Goal: Task Accomplishment & Management: Use online tool/utility

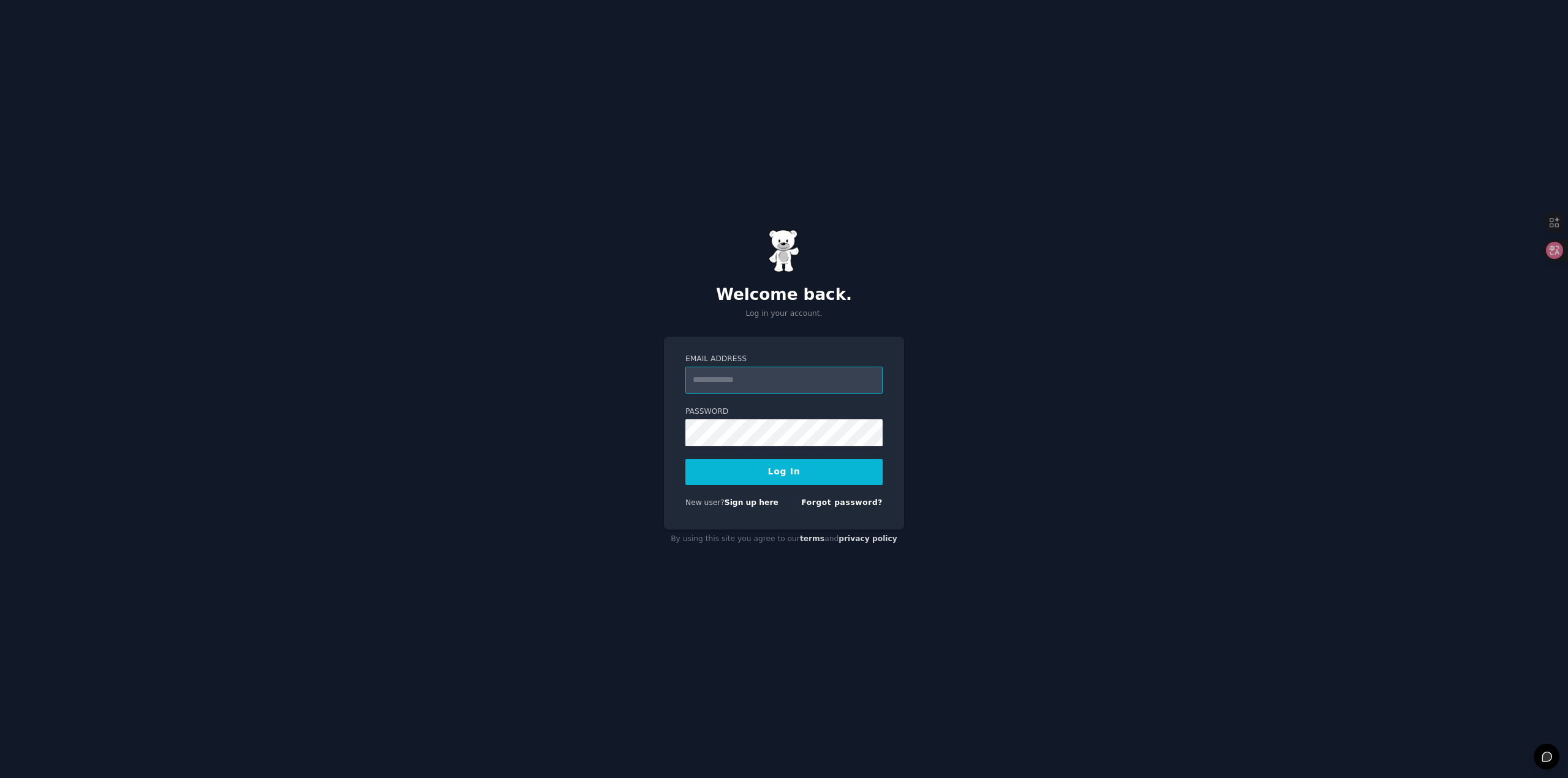
type input "**********"
click at [761, 473] on button "Log In" at bounding box center [784, 472] width 197 height 26
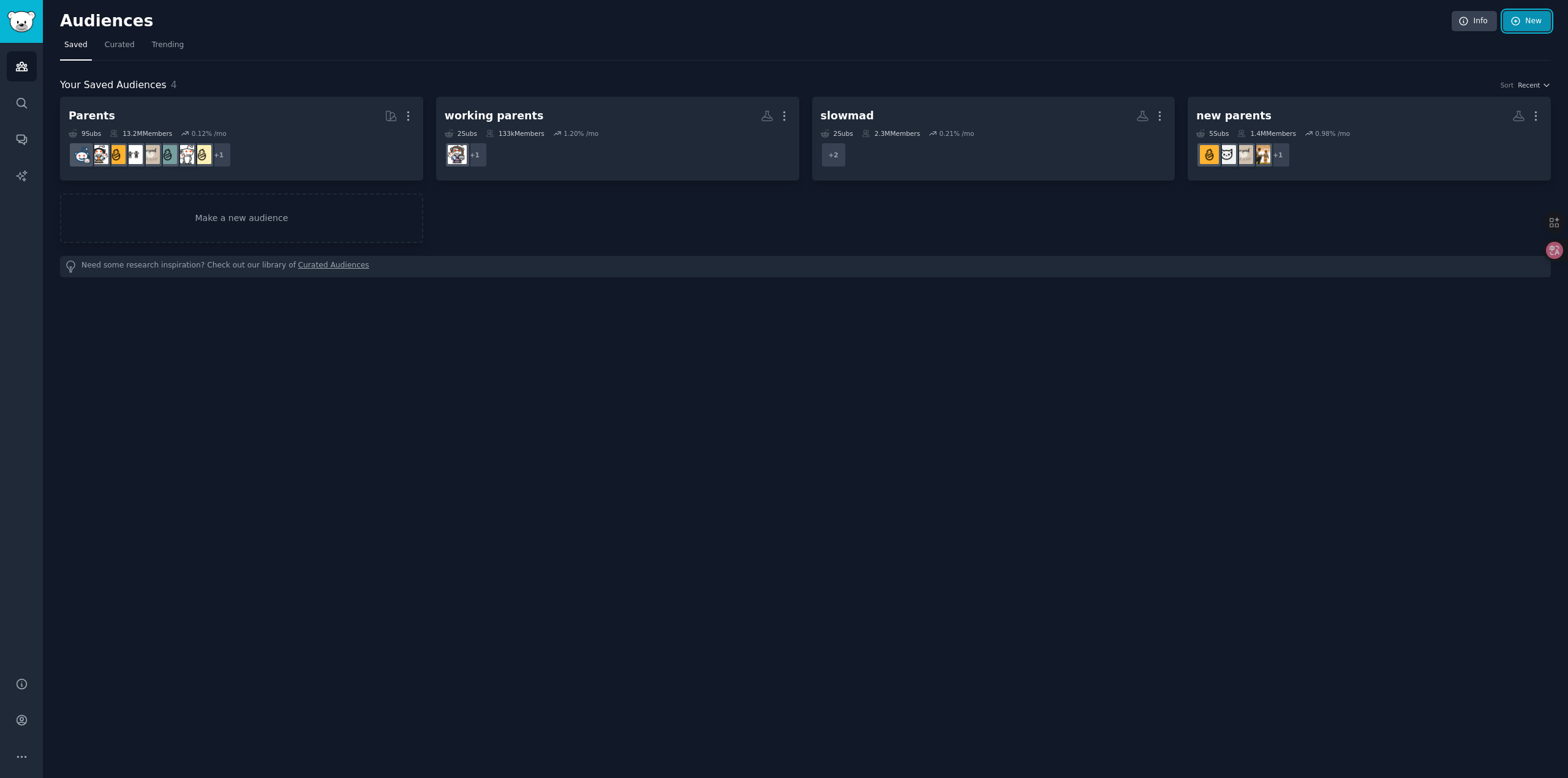
click at [1525, 20] on link "New" at bounding box center [1527, 21] width 48 height 21
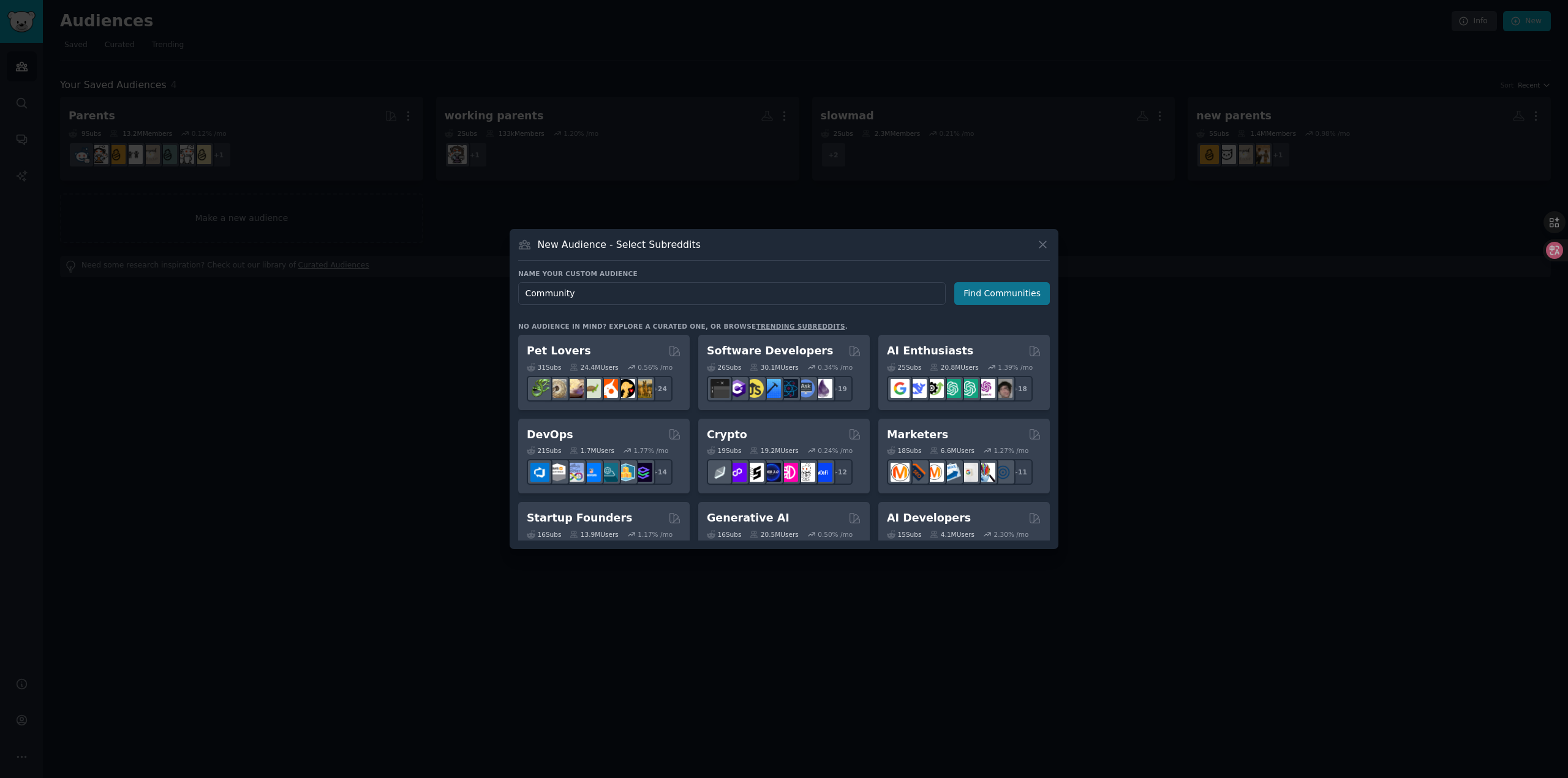
type input "Community"
click at [995, 292] on button "Find Communities" at bounding box center [1001, 294] width 95 height 23
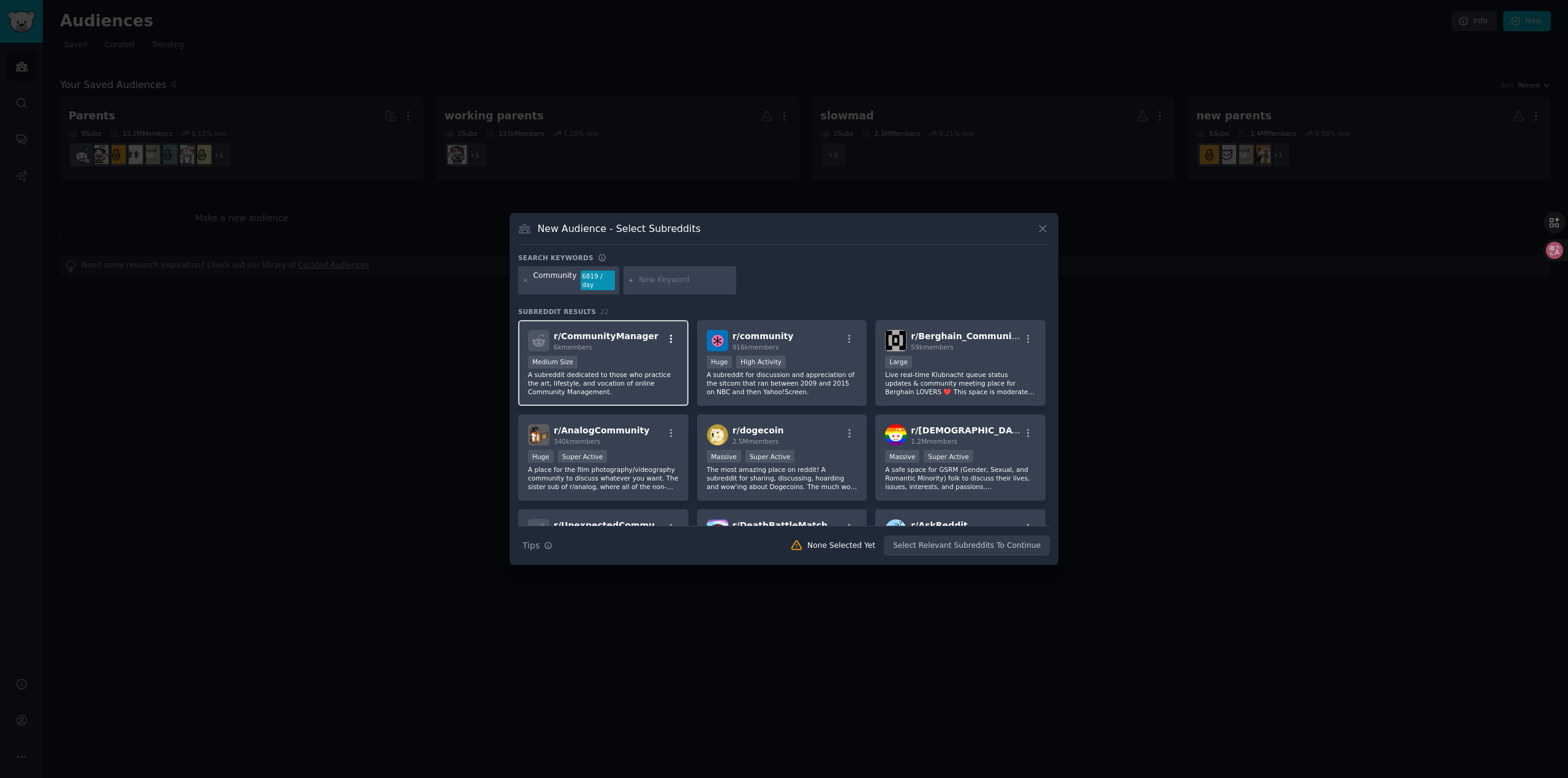
click at [664, 337] on button "button" at bounding box center [671, 339] width 15 height 11
click at [659, 330] on div "r/ CommunityManager 6k members Relevant Subreddit Add to your audience Show Mor…" at bounding box center [603, 341] width 150 height 21
click at [675, 278] on input "text" at bounding box center [685, 280] width 93 height 11
type input "kajabi"
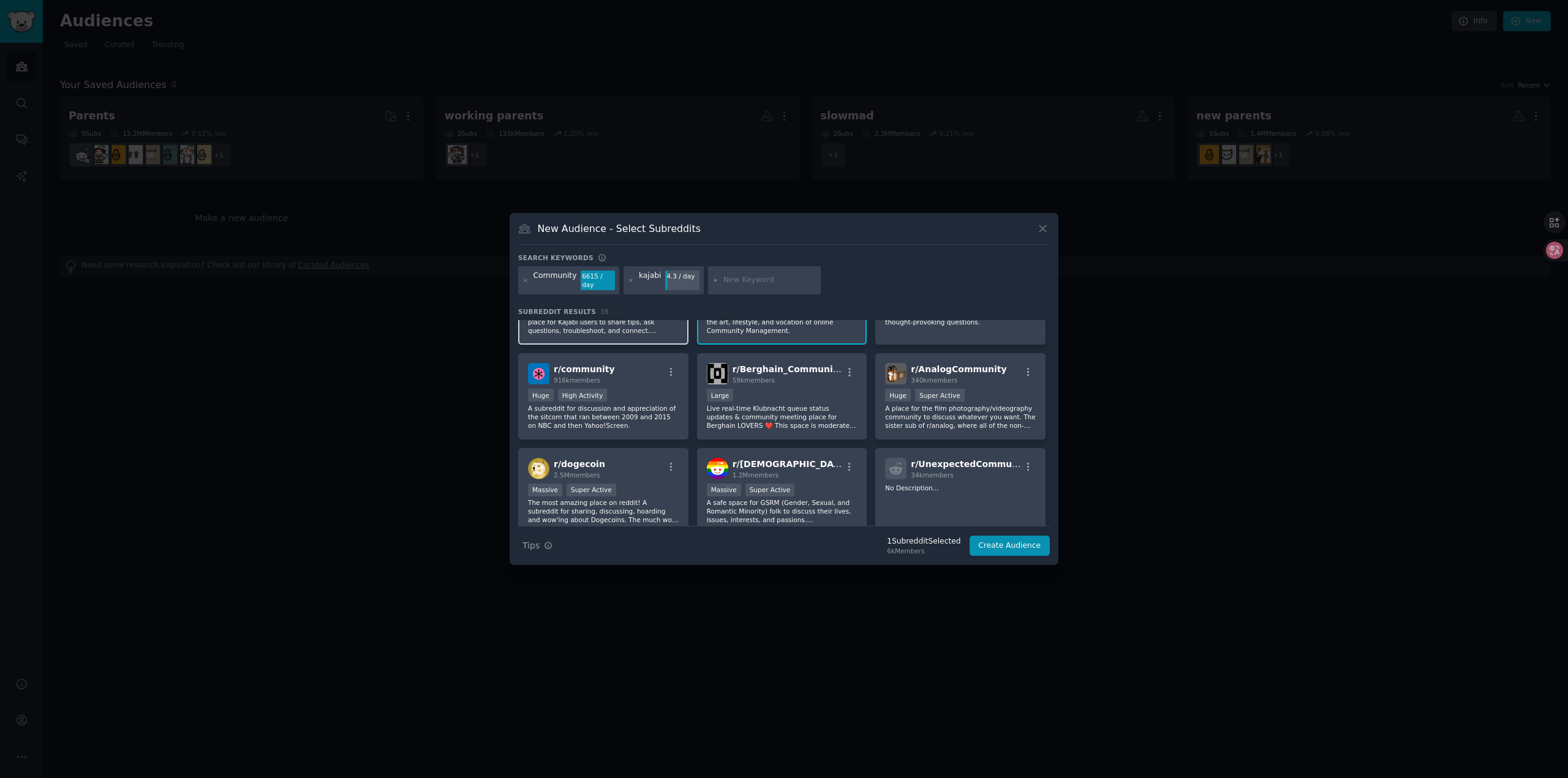
scroll to position [123, 0]
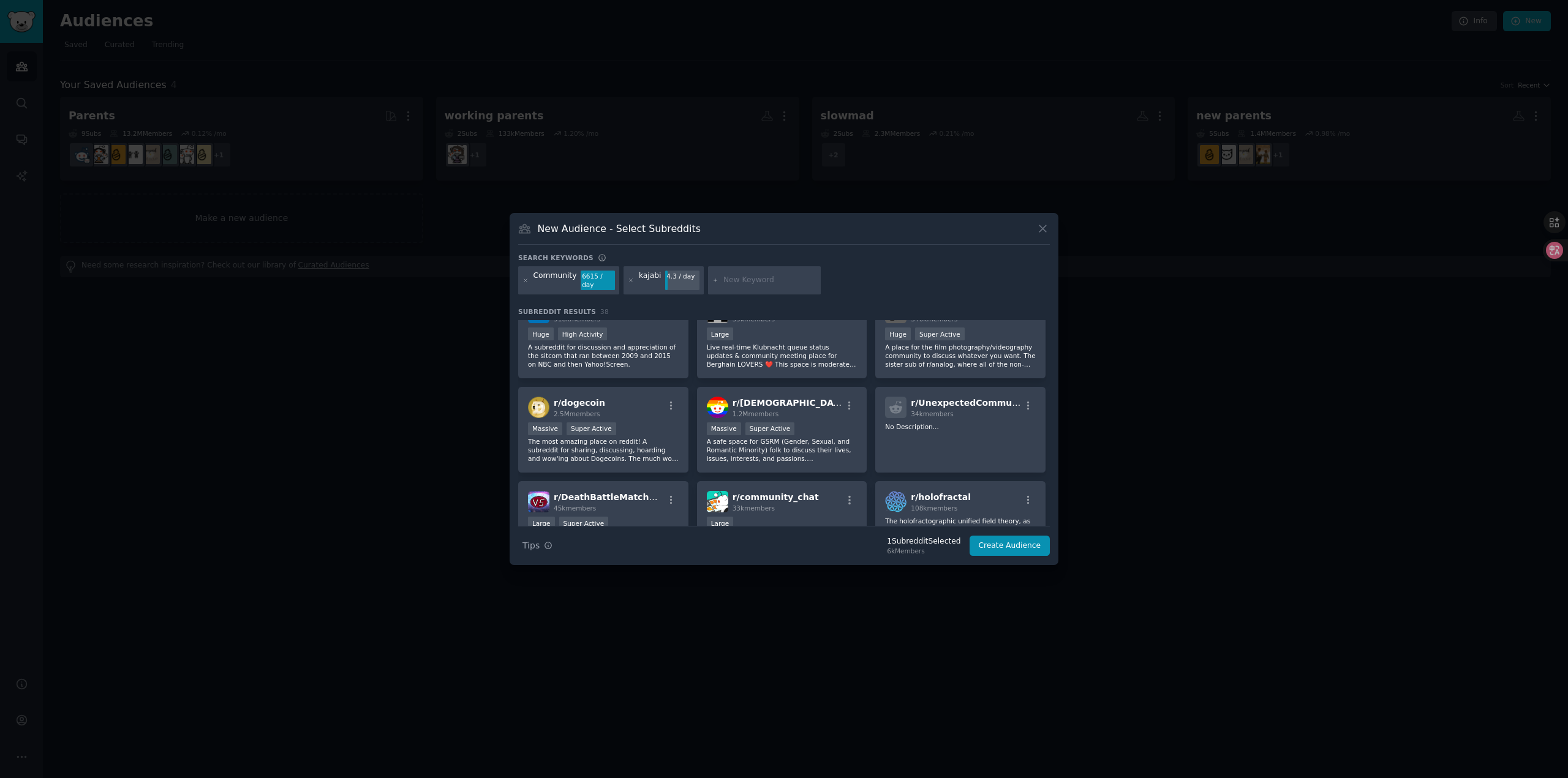
click at [748, 278] on input "text" at bounding box center [770, 280] width 93 height 11
type input "mighty networks"
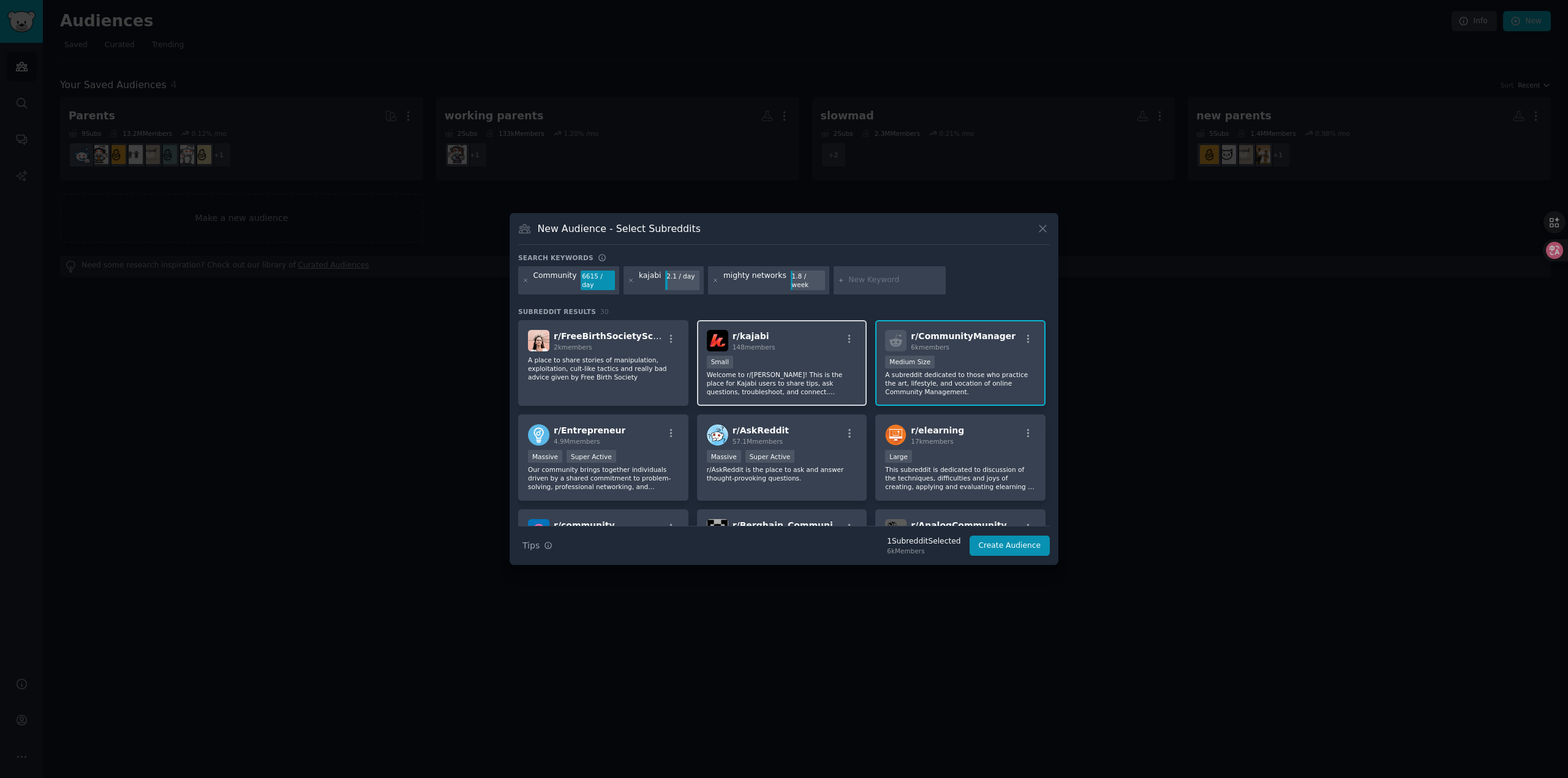
click at [859, 359] on div "r/ [PERSON_NAME] 148 members Small Welcome to r/[PERSON_NAME]! This is the plac…" at bounding box center [781, 363] width 170 height 86
click at [871, 280] on input "text" at bounding box center [895, 280] width 93 height 11
click at [887, 281] on input "text" at bounding box center [895, 280] width 93 height 11
type input "skool"
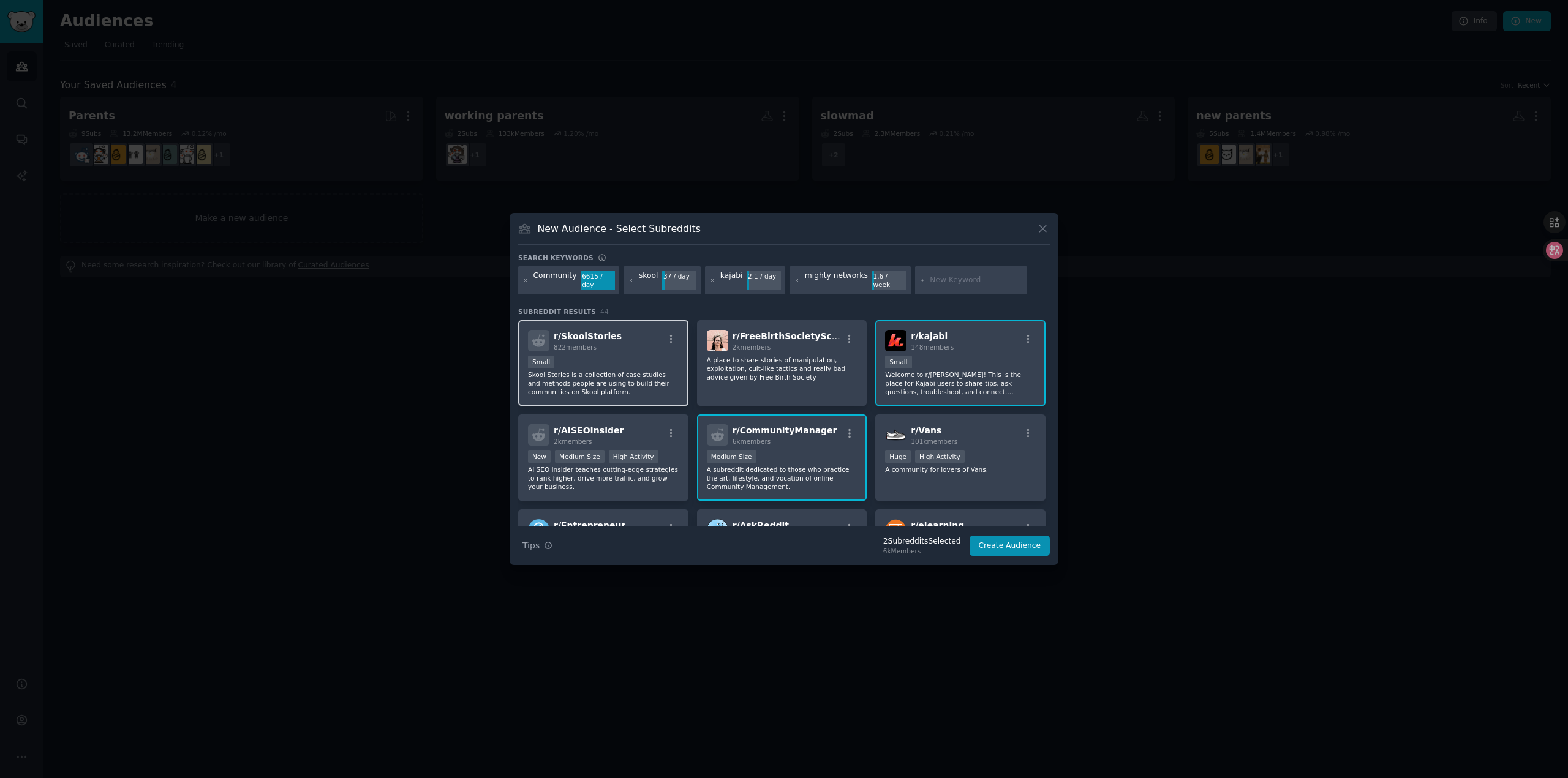
click at [626, 343] on div "r/ SkoolStories 822 members" at bounding box center [603, 341] width 150 height 21
click at [978, 280] on input "text" at bounding box center [976, 280] width 93 height 11
type input "[DOMAIN_NAME]"
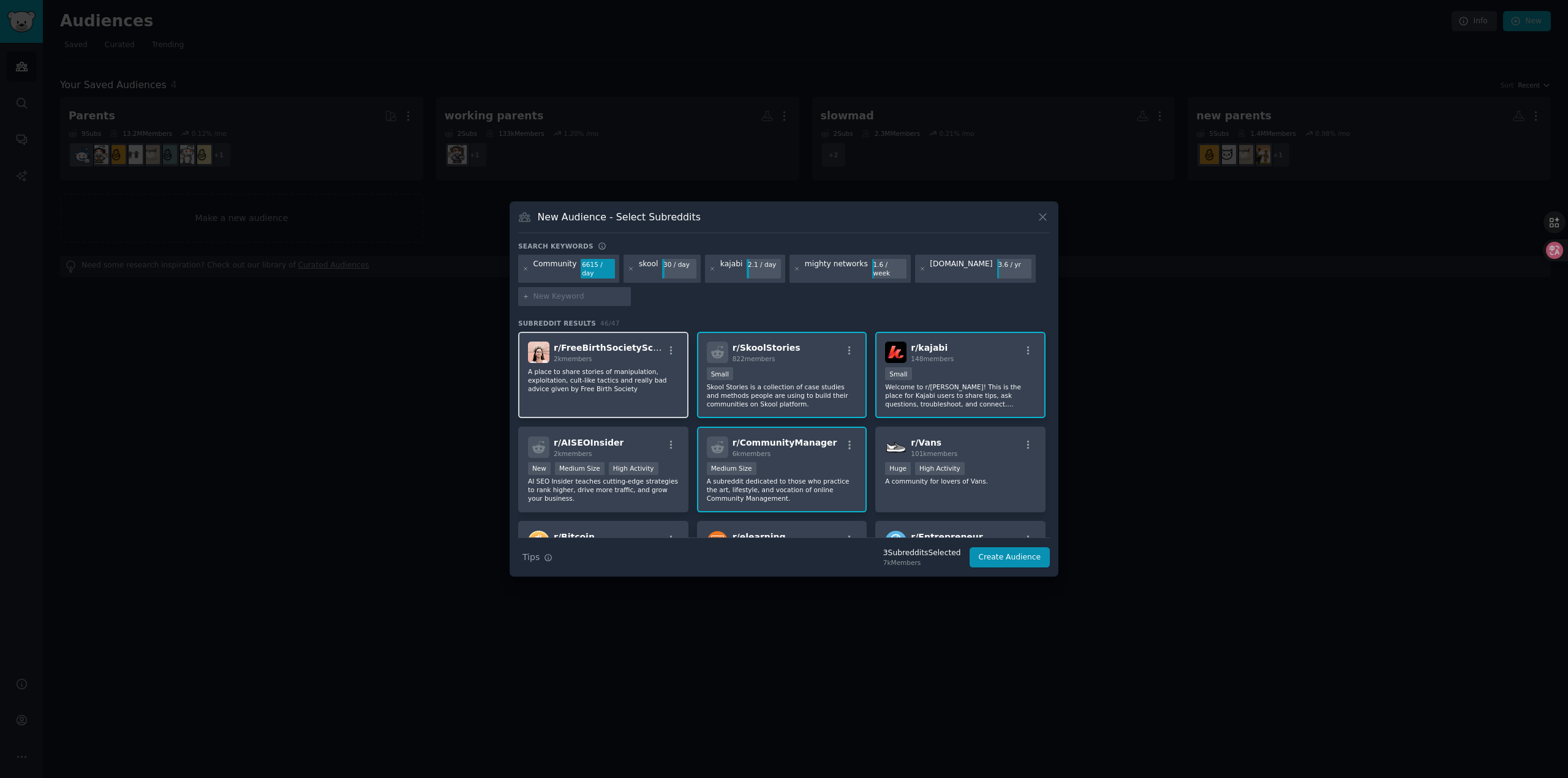
click at [674, 342] on div "r/ FreeBirthSocietyScam 2k members" at bounding box center [603, 352] width 150 height 21
click at [668, 346] on icon "button" at bounding box center [671, 351] width 11 height 11
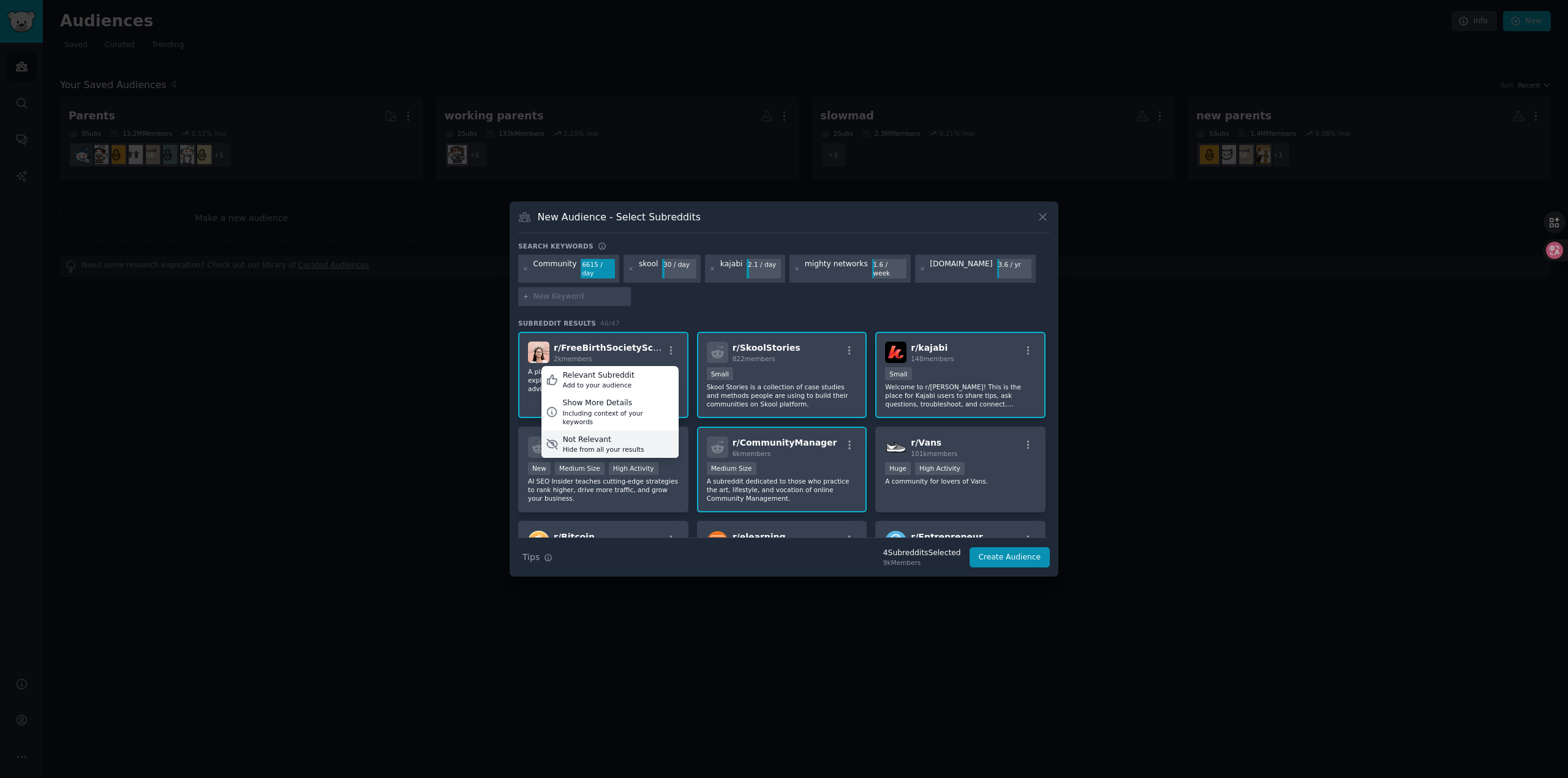
click at [622, 445] on div "Hide from all your results" at bounding box center [604, 448] width 82 height 8
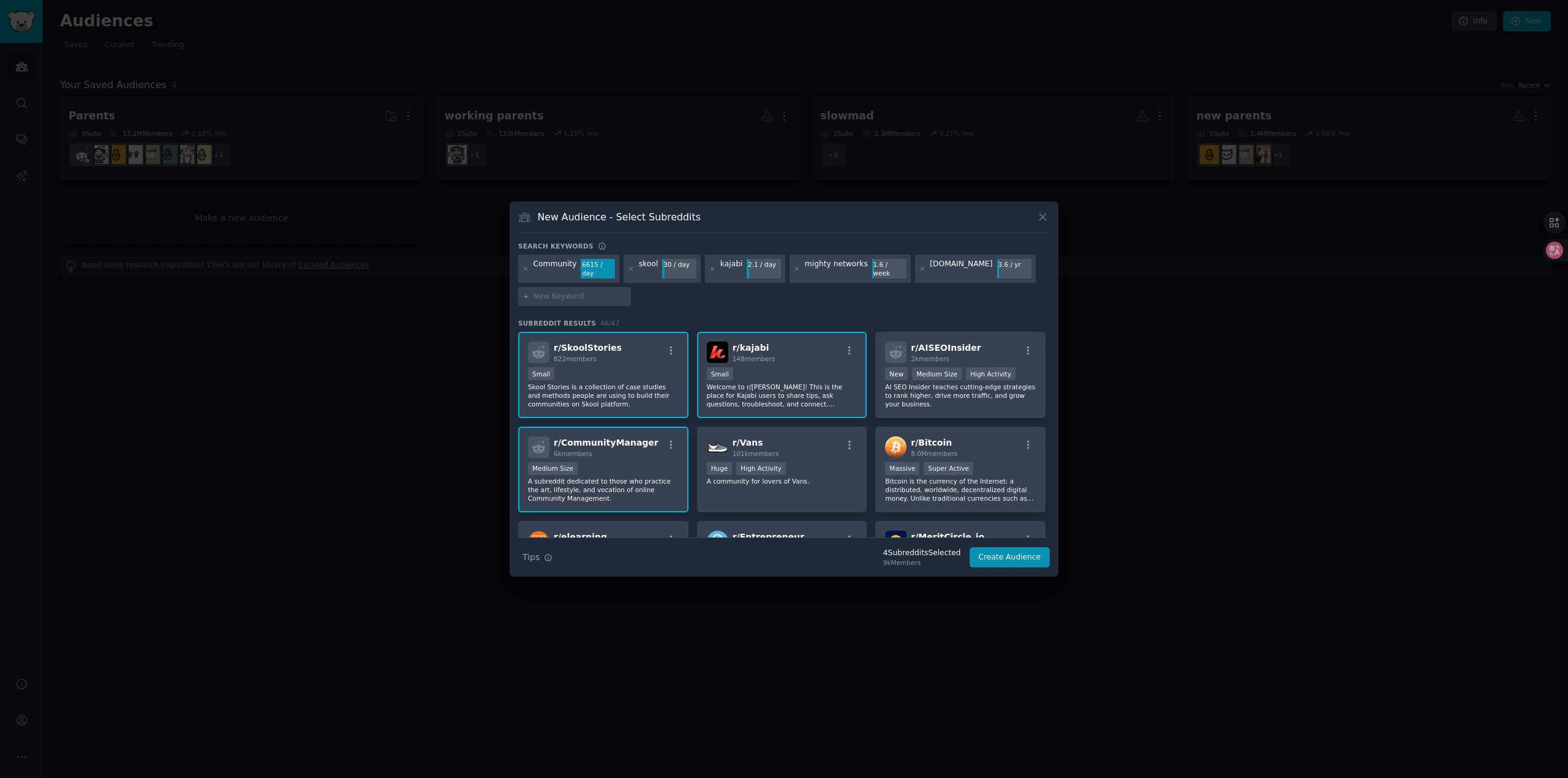
click at [572, 291] on input "text" at bounding box center [580, 297] width 93 height 11
type input "[DOMAIN_NAME]"
click at [658, 291] on input "text" at bounding box center [704, 297] width 93 height 11
type input "[DOMAIN_NAME]"
click at [783, 291] on input "text" at bounding box center [829, 297] width 93 height 11
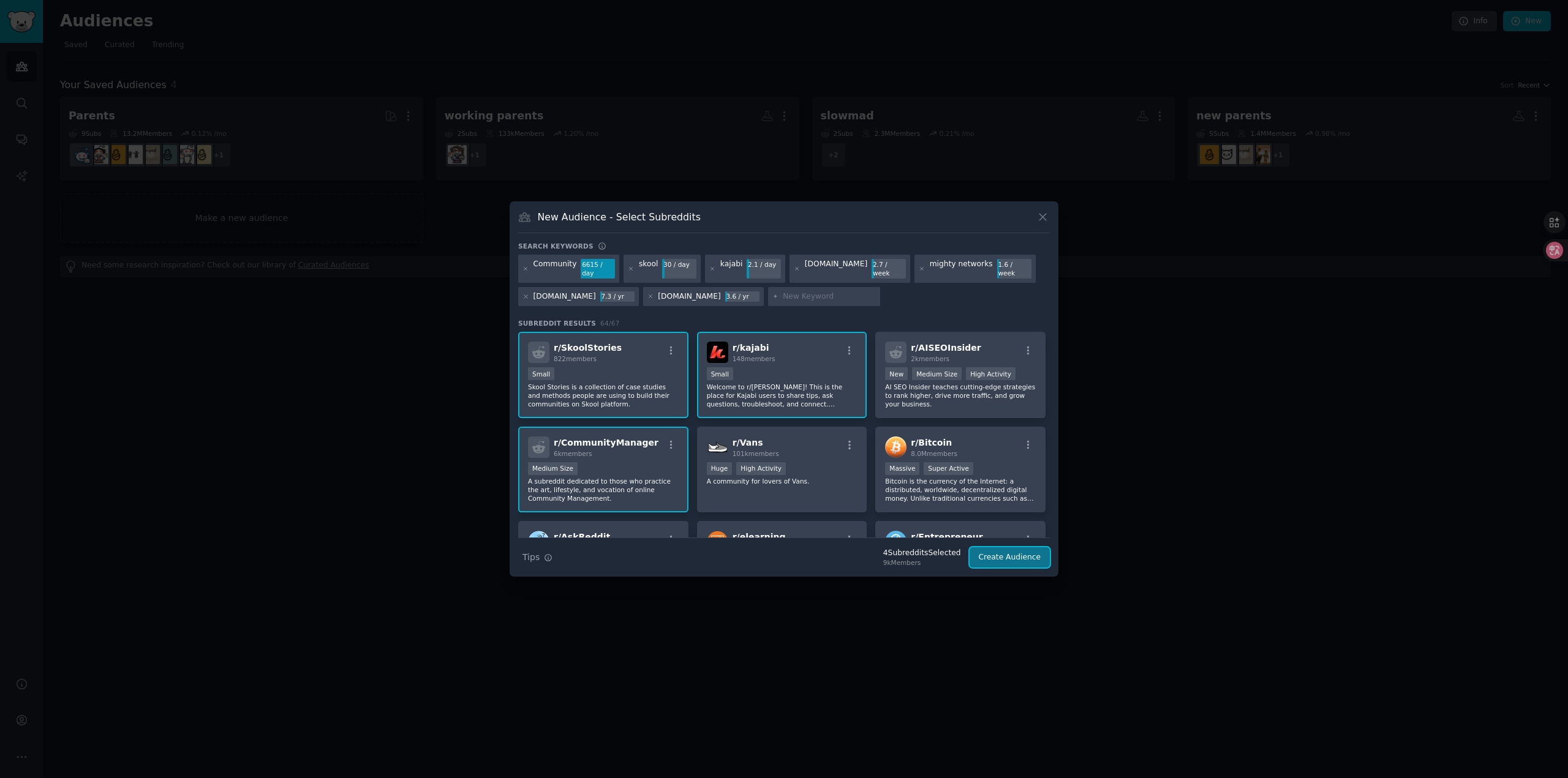
click at [1002, 556] on button "Create Audience" at bounding box center [1010, 558] width 81 height 21
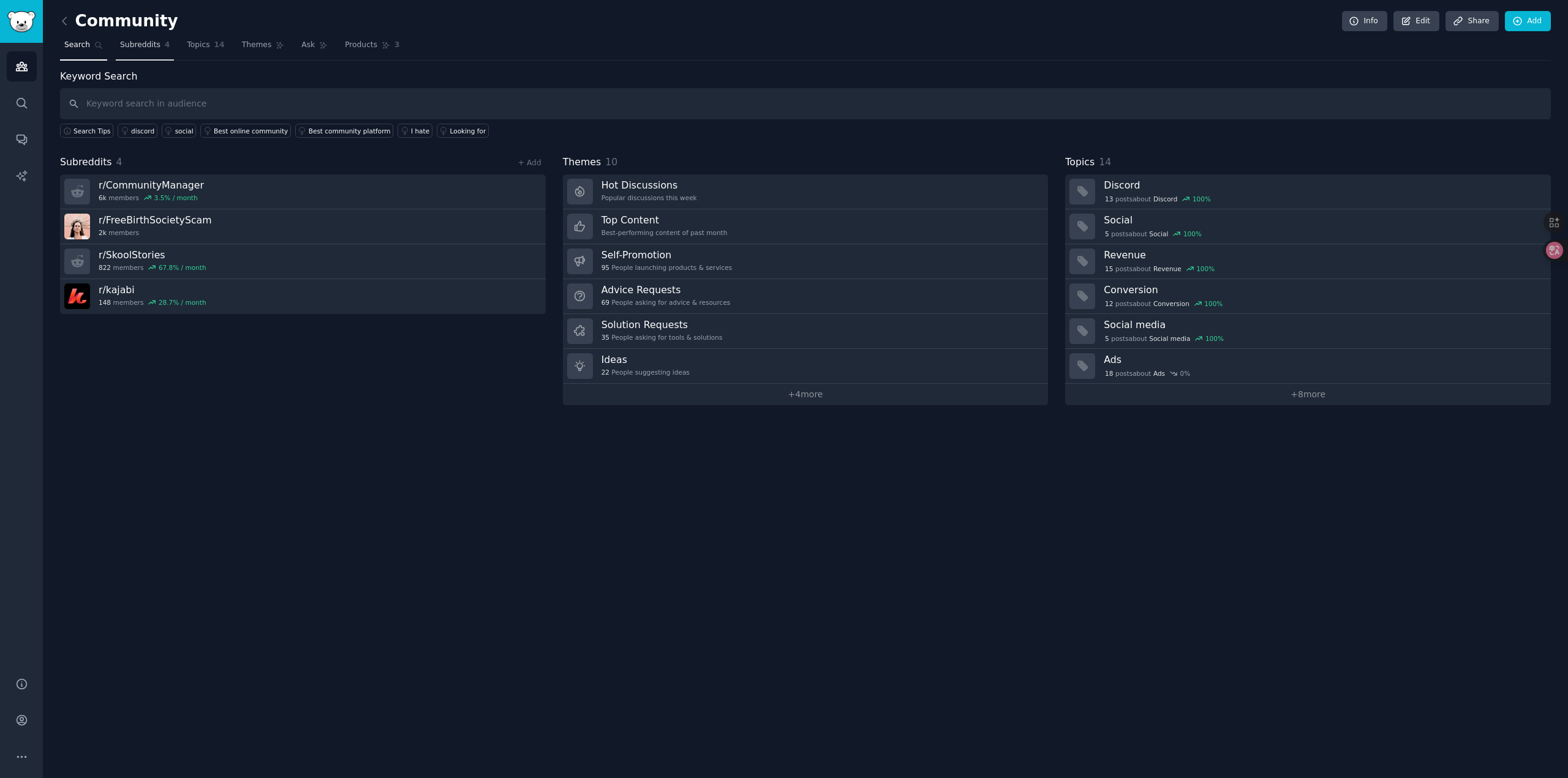
click at [122, 41] on span "Subreddits" at bounding box center [140, 45] width 40 height 11
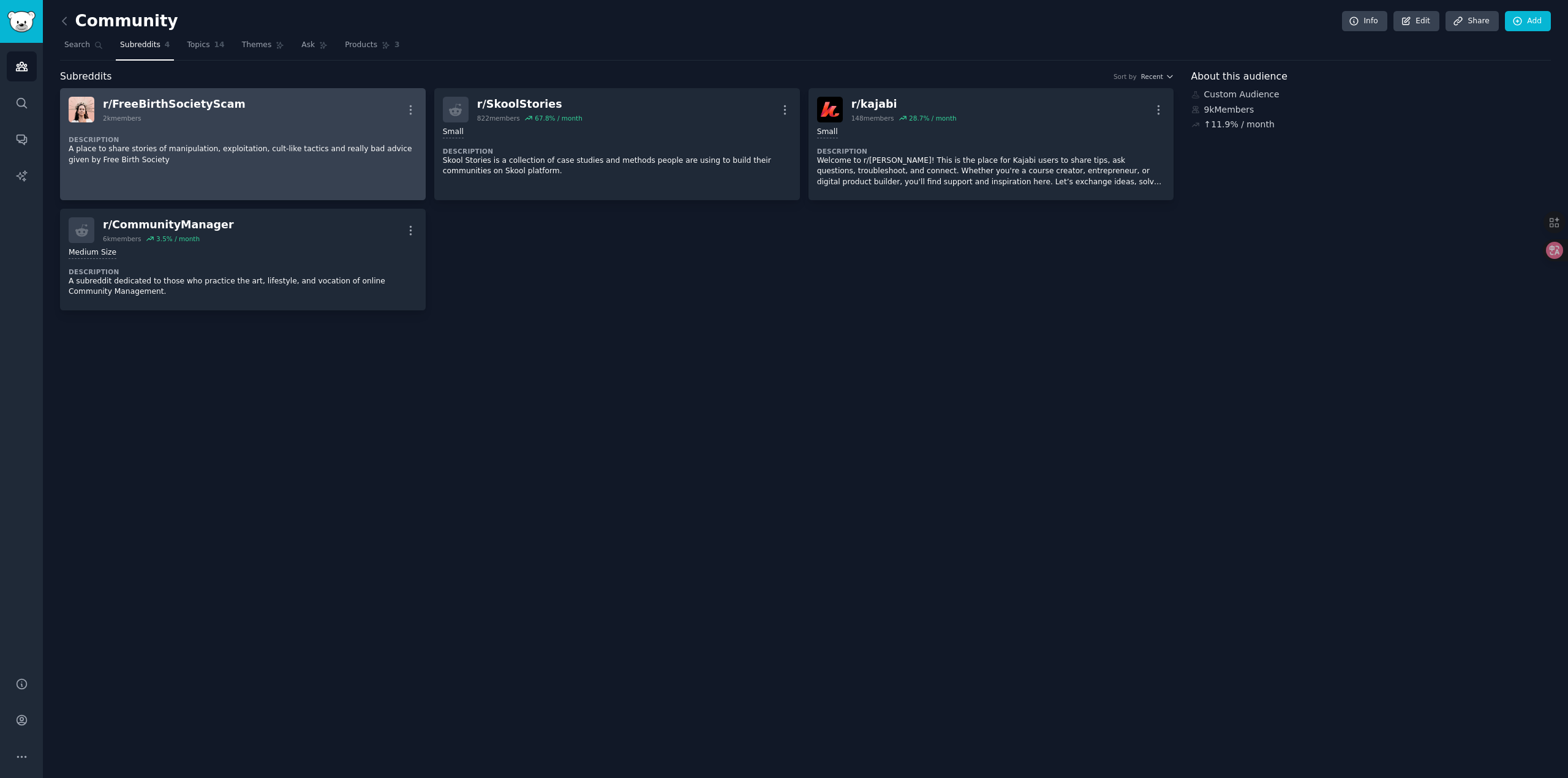
click at [243, 120] on div "r/ FreeBirthSocietyScam 2k members More" at bounding box center [243, 110] width 349 height 26
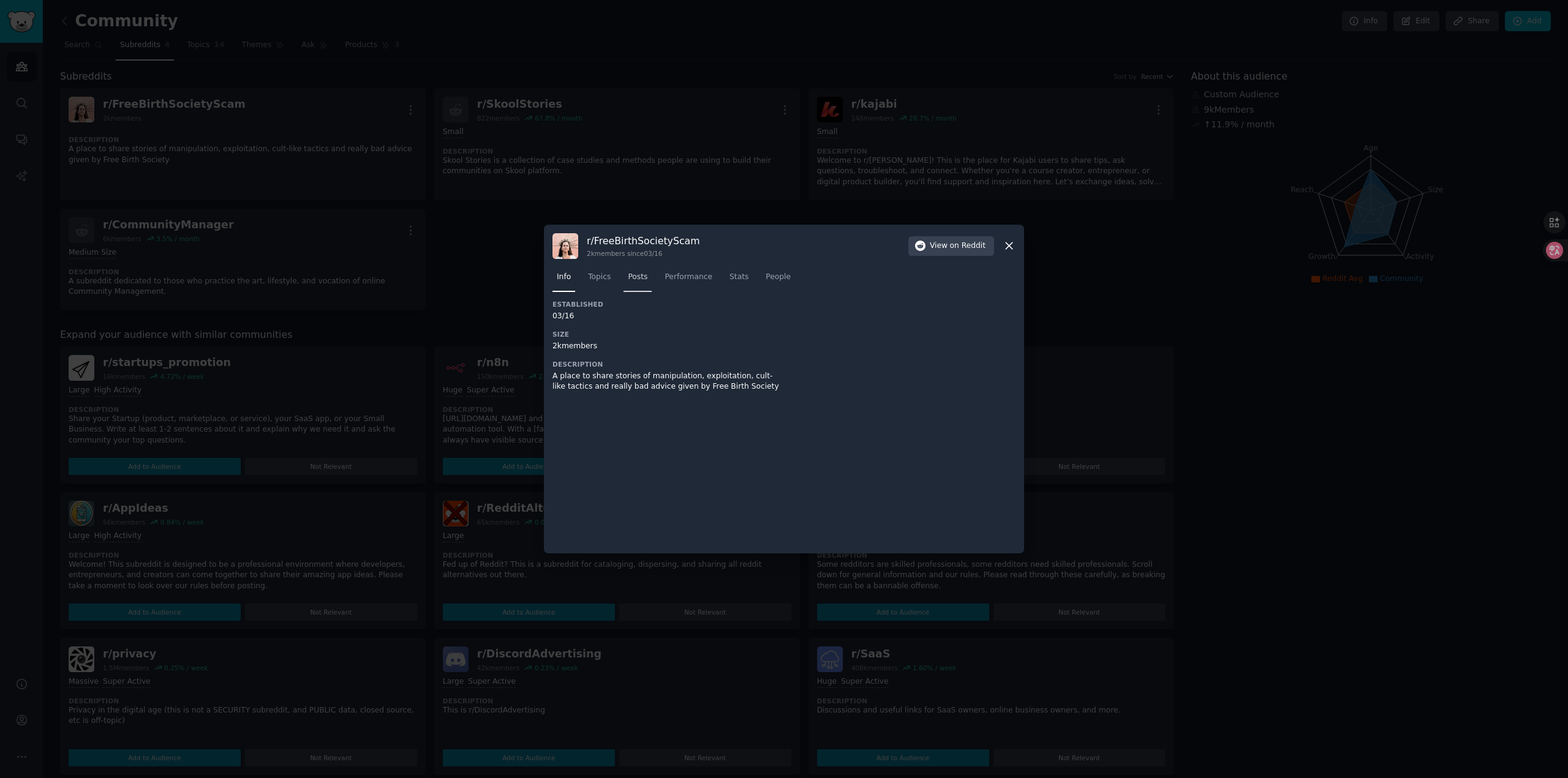
click at [623, 278] on link "Posts" at bounding box center [637, 280] width 28 height 25
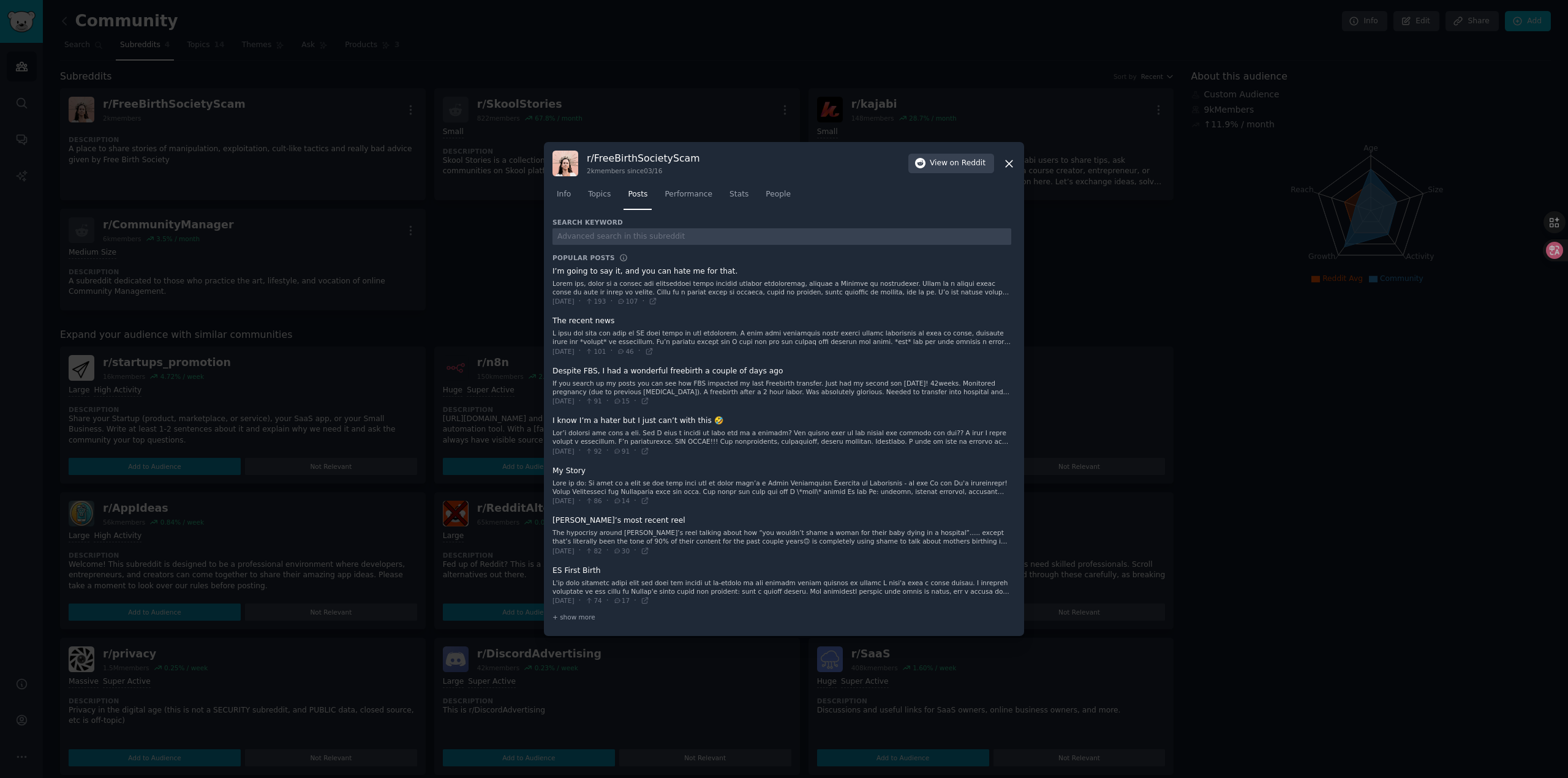
click at [1009, 158] on icon at bounding box center [1009, 163] width 13 height 13
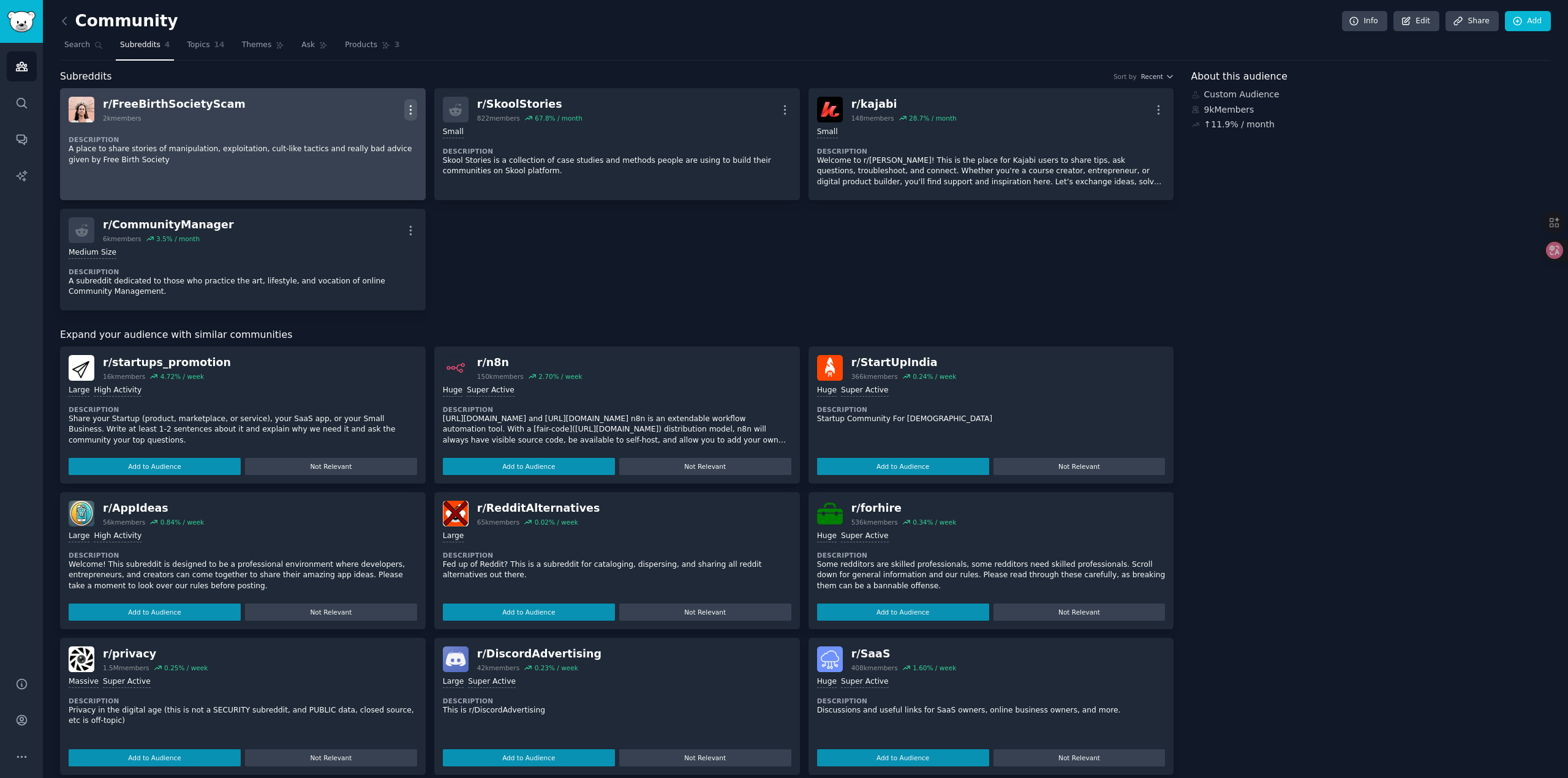
click at [412, 107] on icon "button" at bounding box center [411, 110] width 13 height 13
click at [364, 135] on p "Delete" at bounding box center [362, 135] width 28 height 13
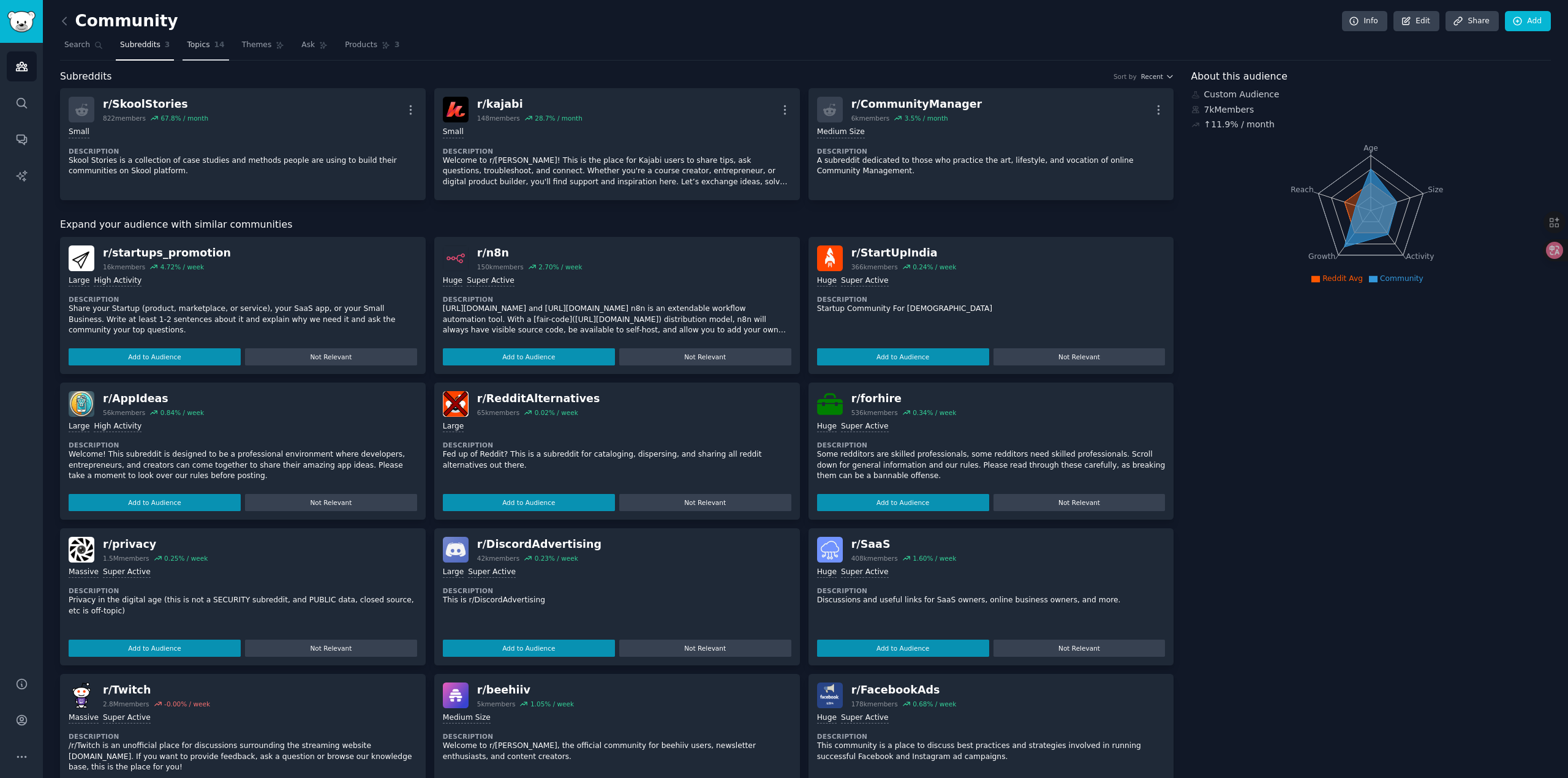
click at [199, 54] on link "Topics 14" at bounding box center [205, 48] width 46 height 25
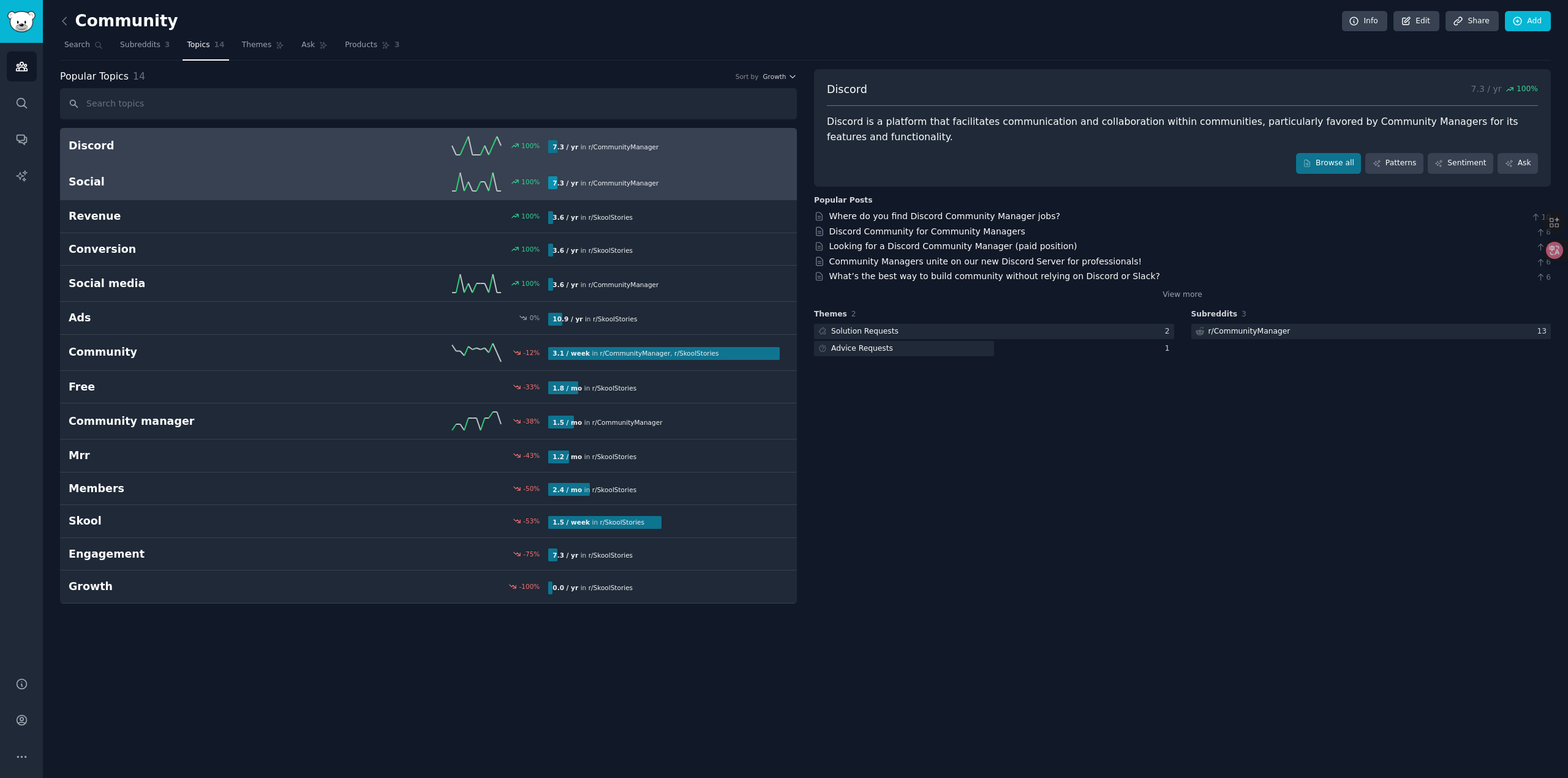
click at [201, 172] on link "Social 100 % 7.3 / yr in r/ CommunityManager" at bounding box center [429, 182] width 737 height 36
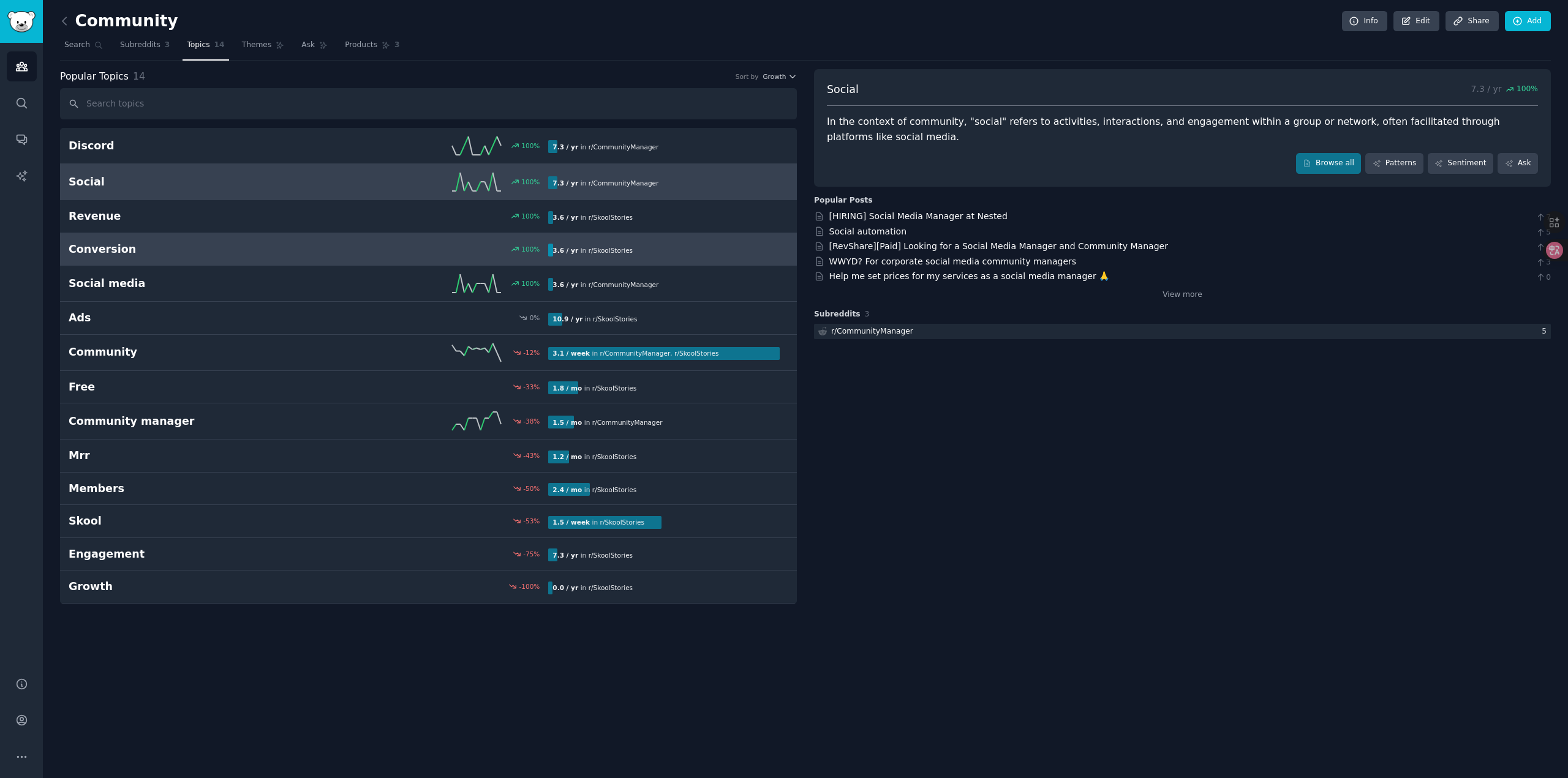
click at [204, 252] on h2 "Conversion" at bounding box center [188, 249] width 240 height 15
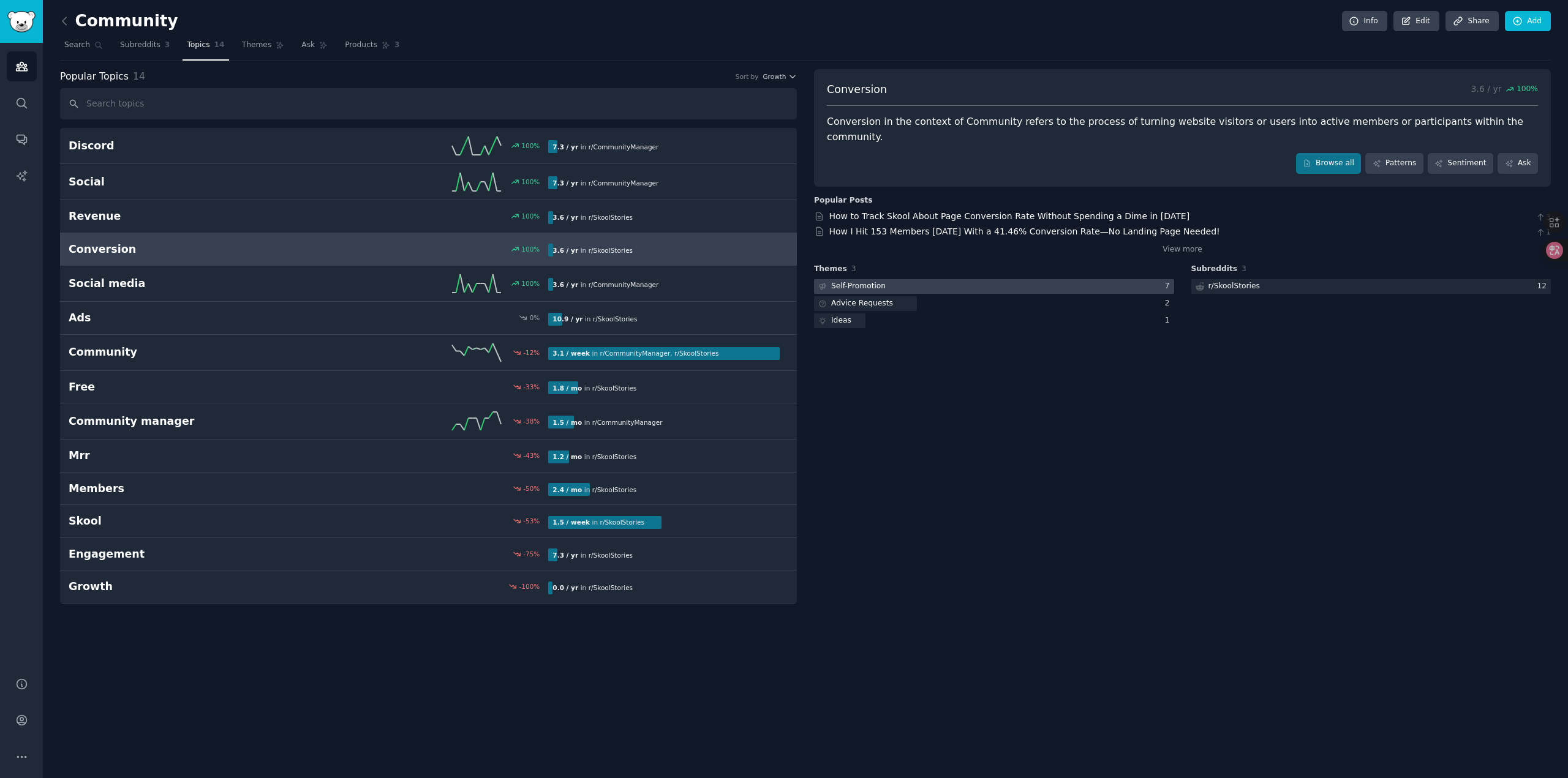
click at [901, 279] on div at bounding box center [994, 287] width 360 height 15
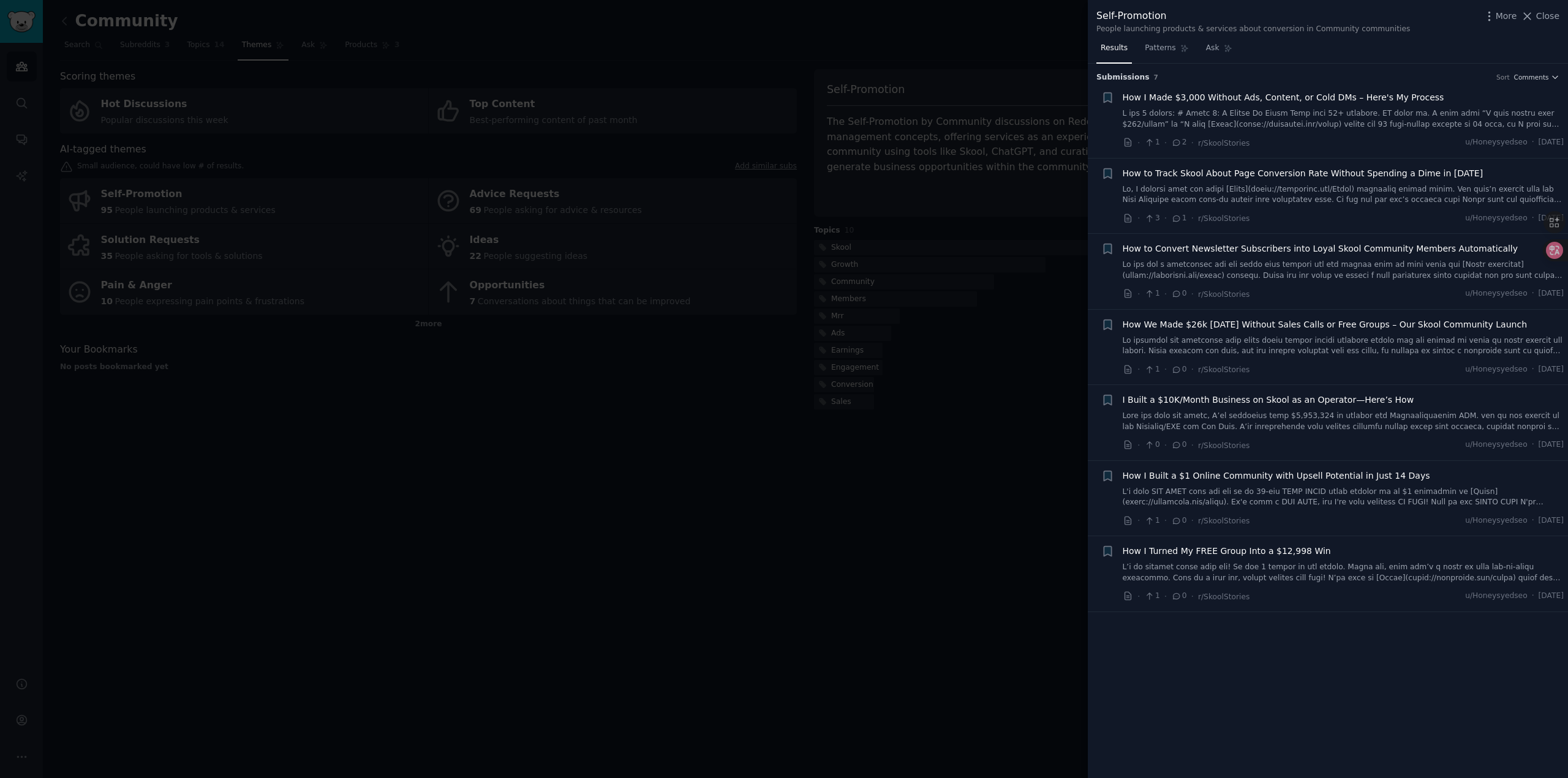
click at [922, 577] on div at bounding box center [784, 389] width 1568 height 778
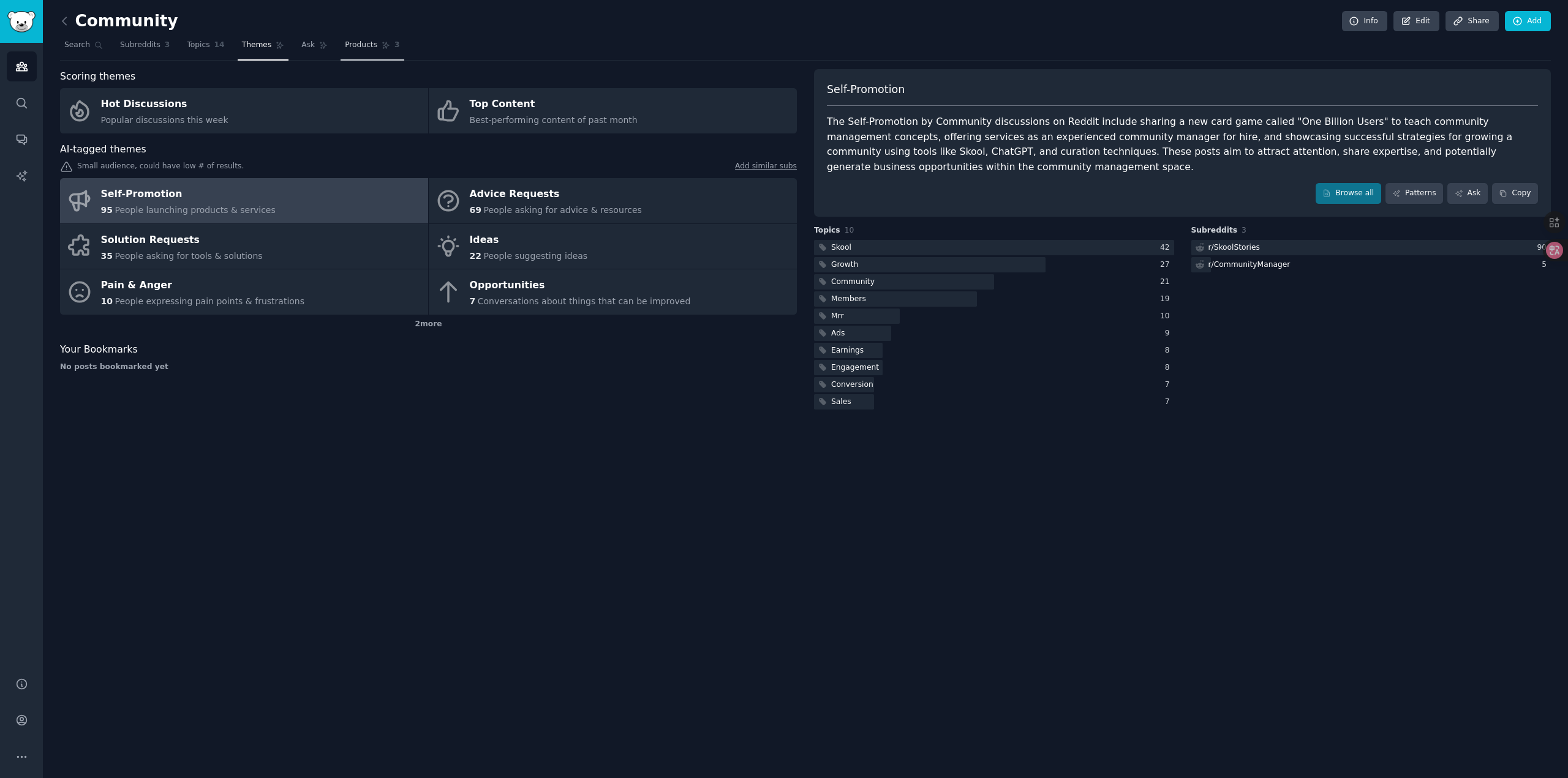
click at [345, 50] on span "Products" at bounding box center [361, 45] width 33 height 11
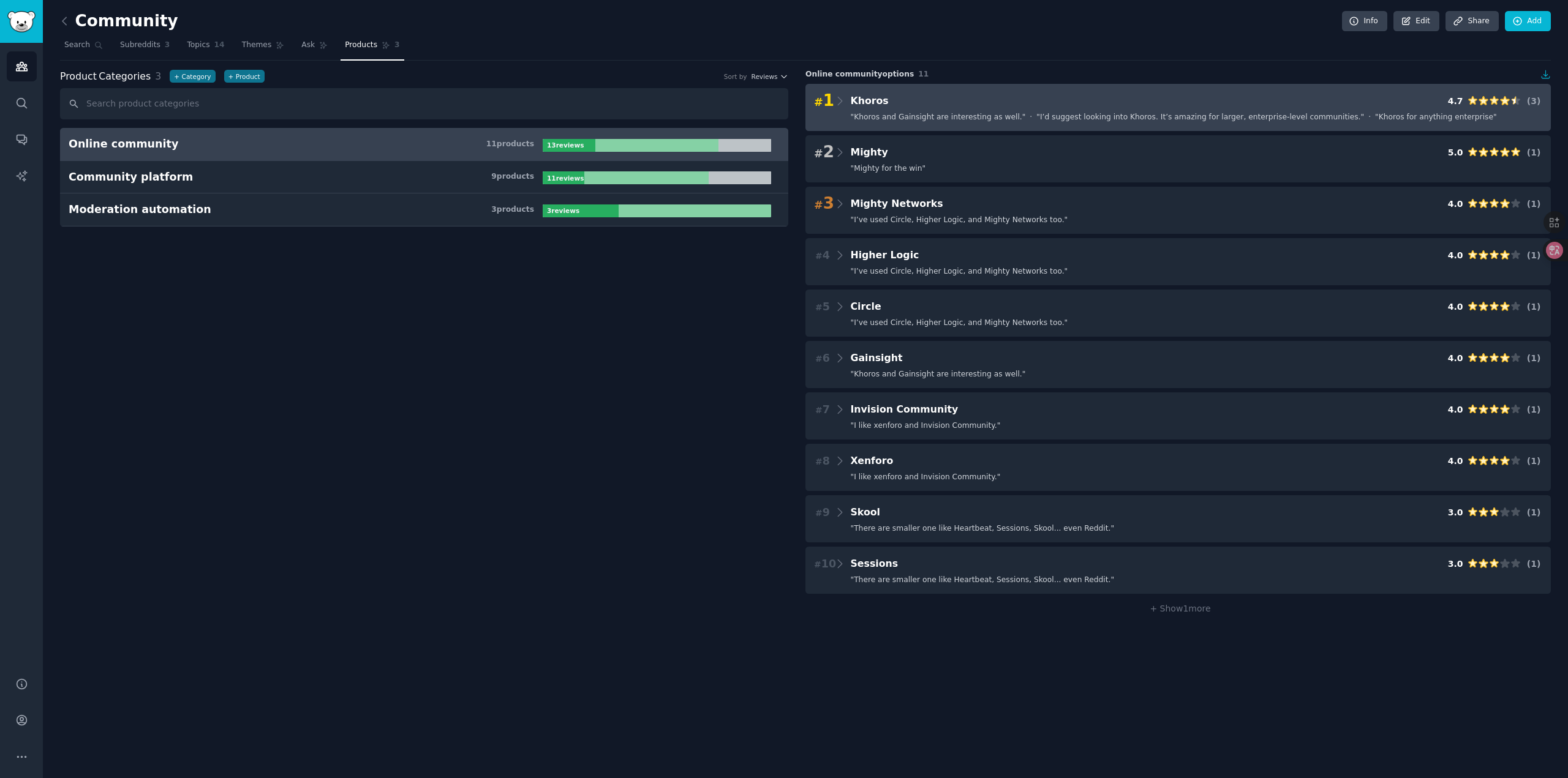
click at [1084, 104] on div "# 1 Khoros 4.7 ( 3 )" at bounding box center [1178, 101] width 728 height 17
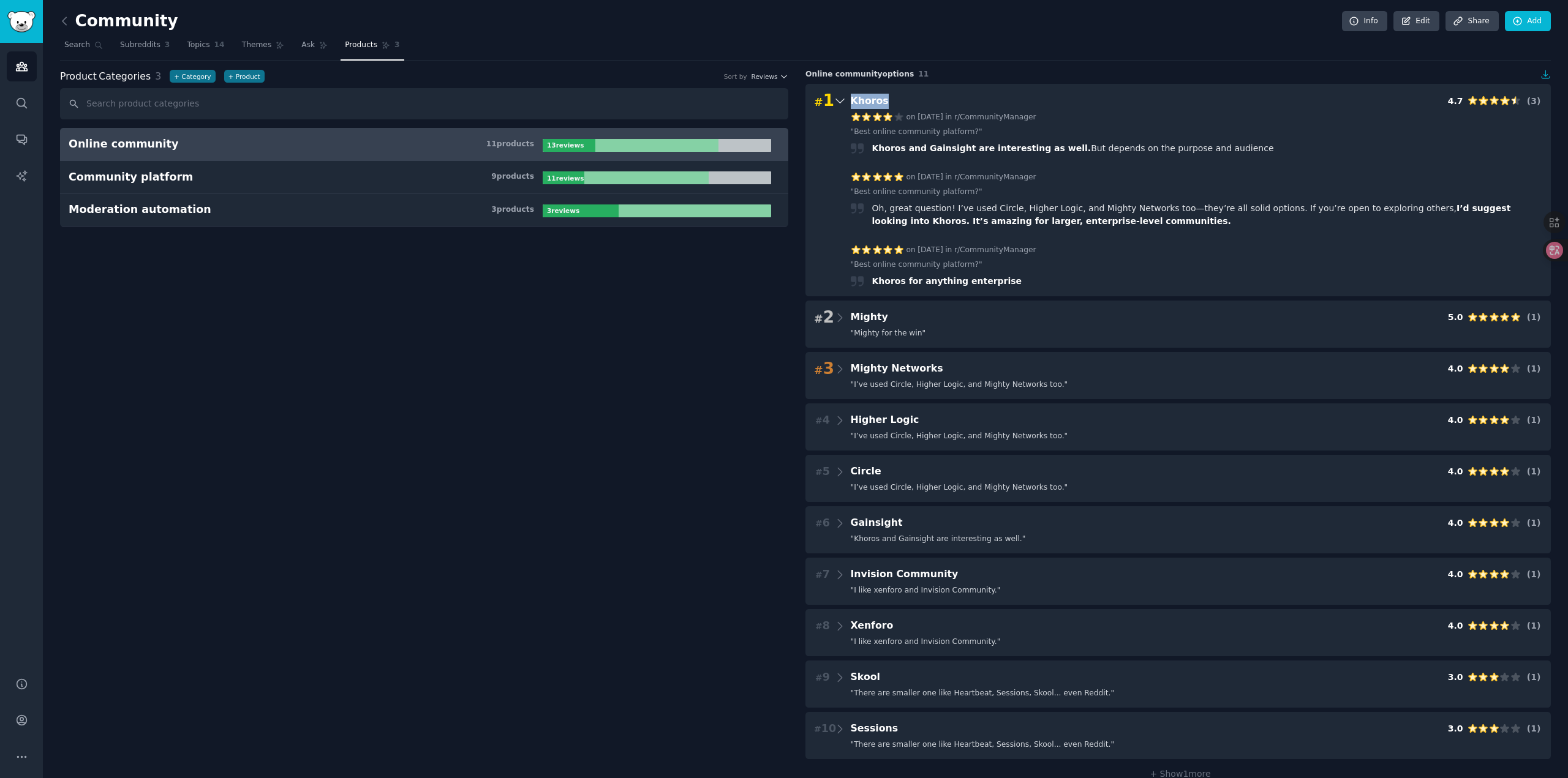
drag, startPoint x: 870, startPoint y: 100, endPoint x: 847, endPoint y: 101, distance: 23.0
click at [847, 101] on div "# 1 Khoros 4.7 ( 3 )" at bounding box center [1178, 101] width 728 height 17
copy span "Khoros"
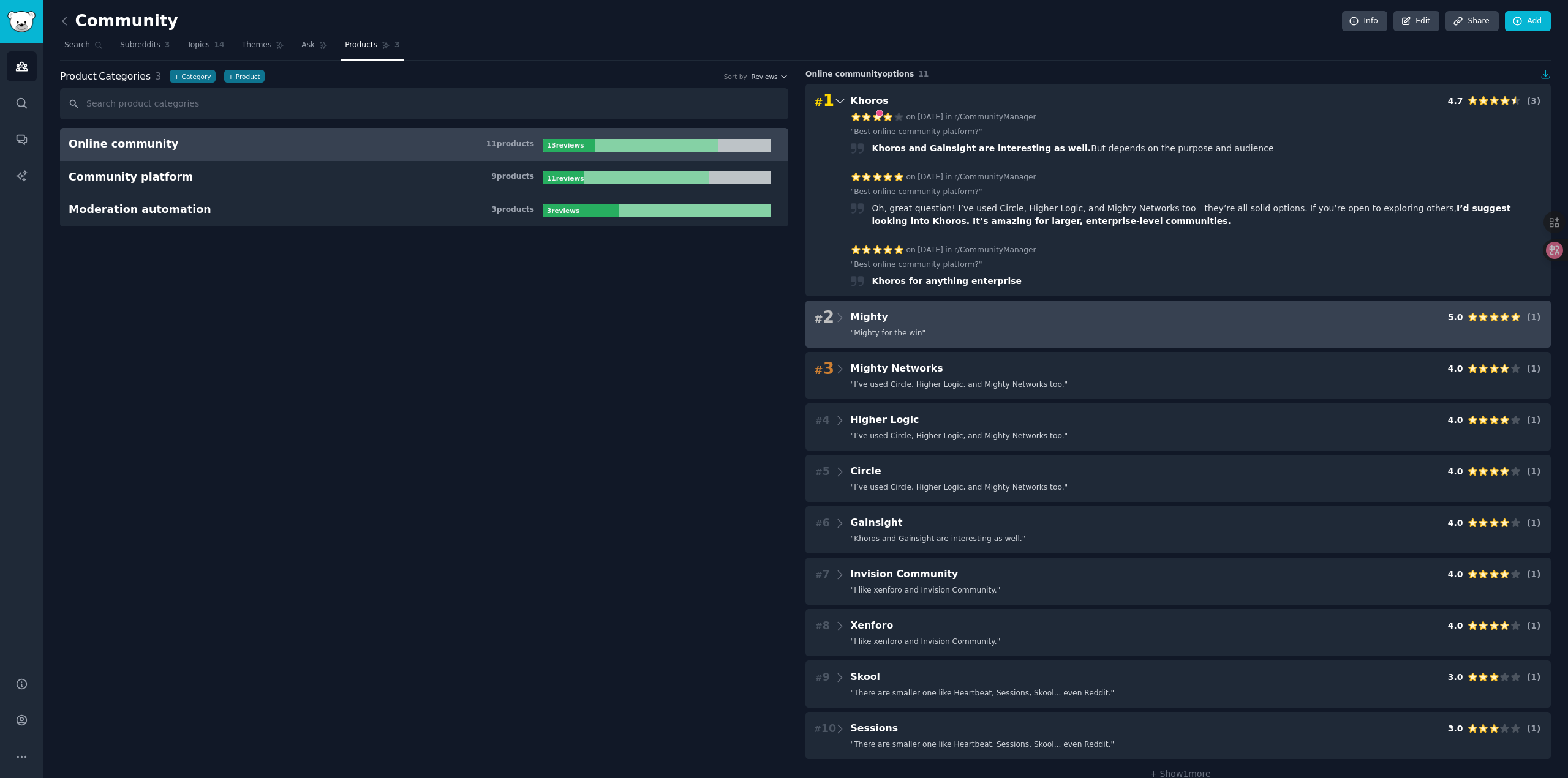
click at [1053, 309] on div "# 2 Mighty 5.0 ( 1 )" at bounding box center [1178, 317] width 728 height 17
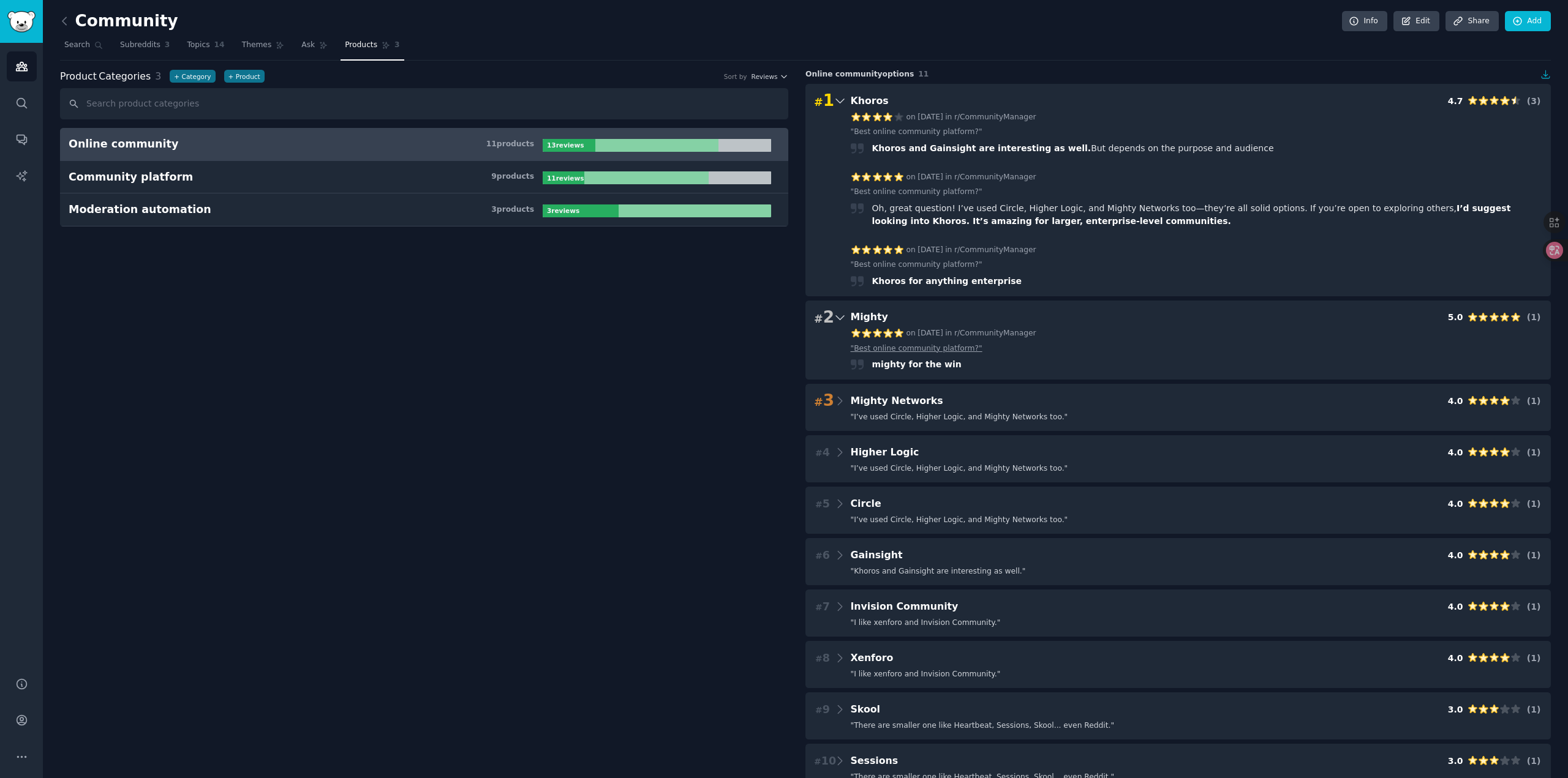
click at [939, 348] on link "" Best online community platform? "" at bounding box center [916, 349] width 132 height 11
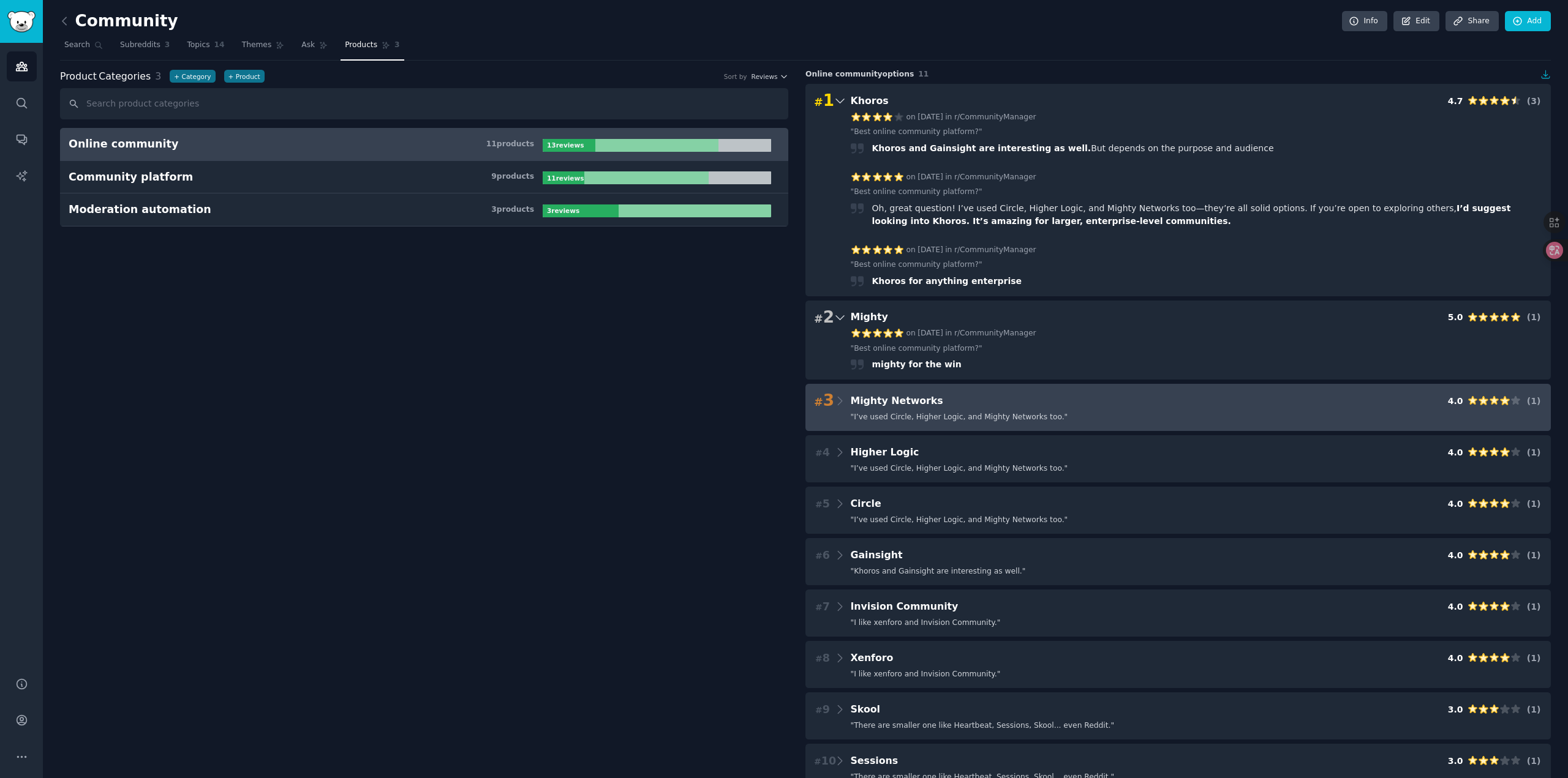
click at [1090, 407] on div "# 3 Mighty Networks 4.0 ( 1 )" at bounding box center [1178, 400] width 728 height 17
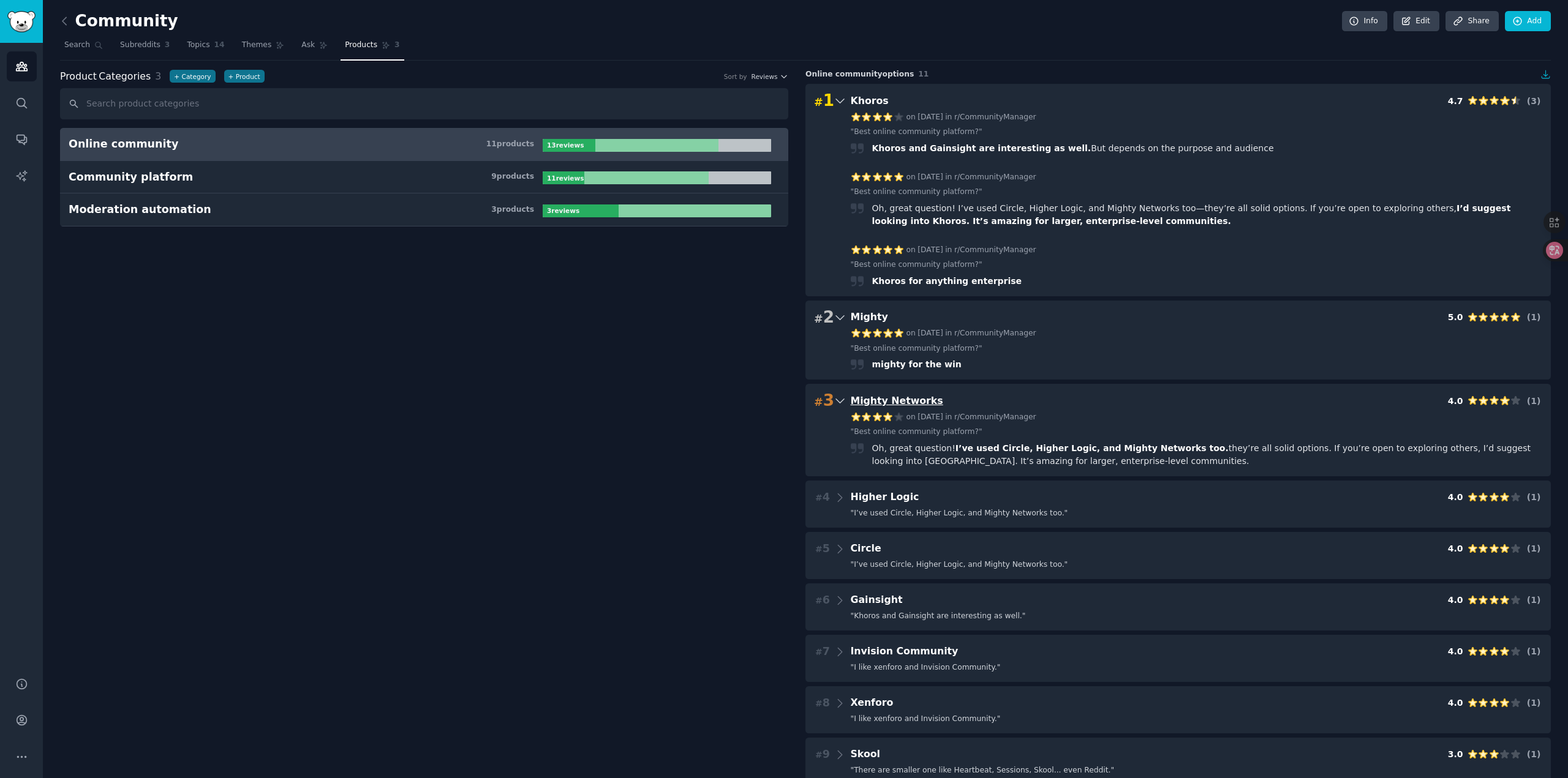
drag, startPoint x: 919, startPoint y: 400, endPoint x: 882, endPoint y: 403, distance: 37.1
click at [882, 403] on span "Mighty Networks" at bounding box center [897, 400] width 92 height 11
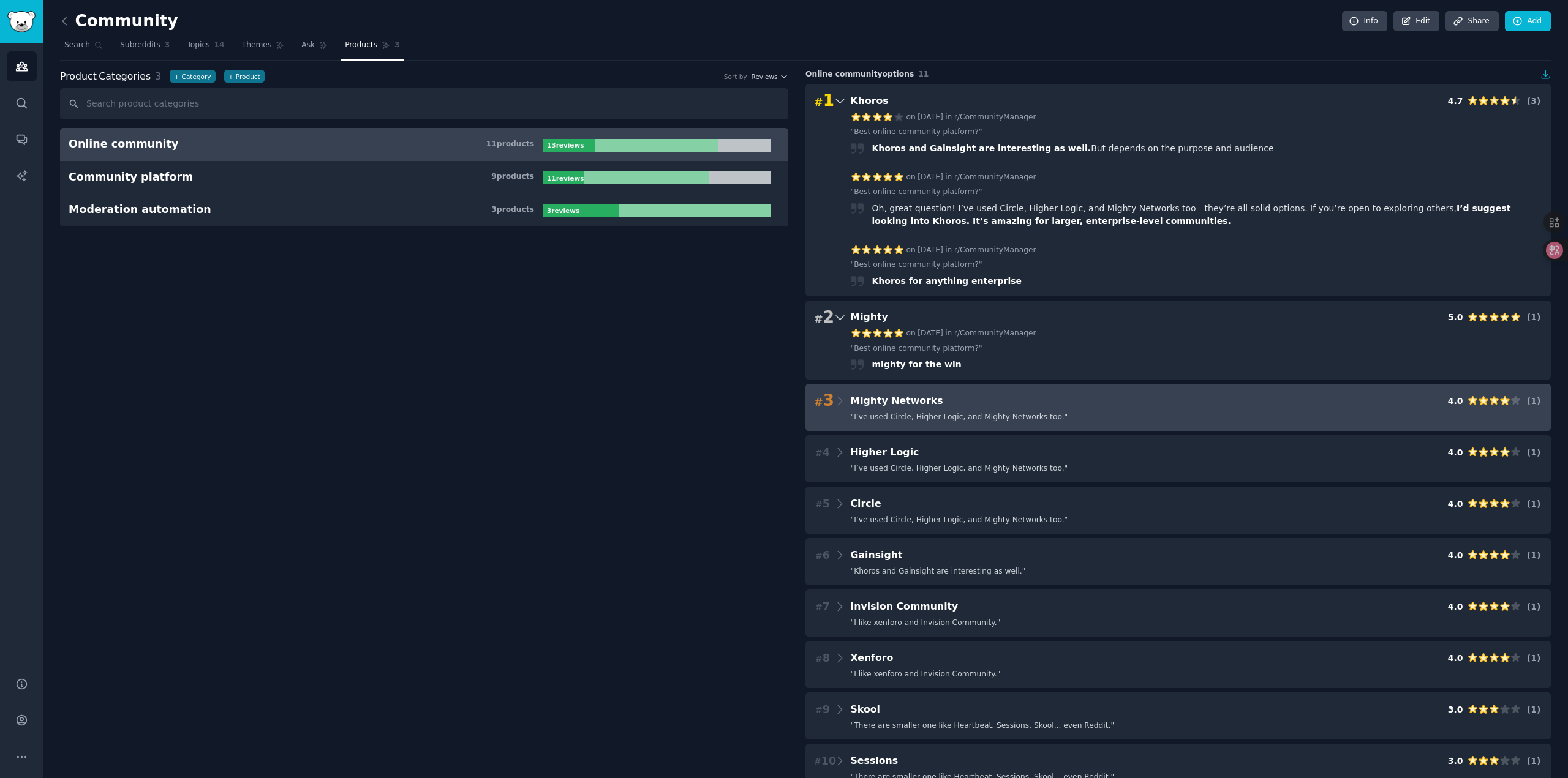
click at [883, 402] on span "Mighty Networks" at bounding box center [897, 400] width 92 height 11
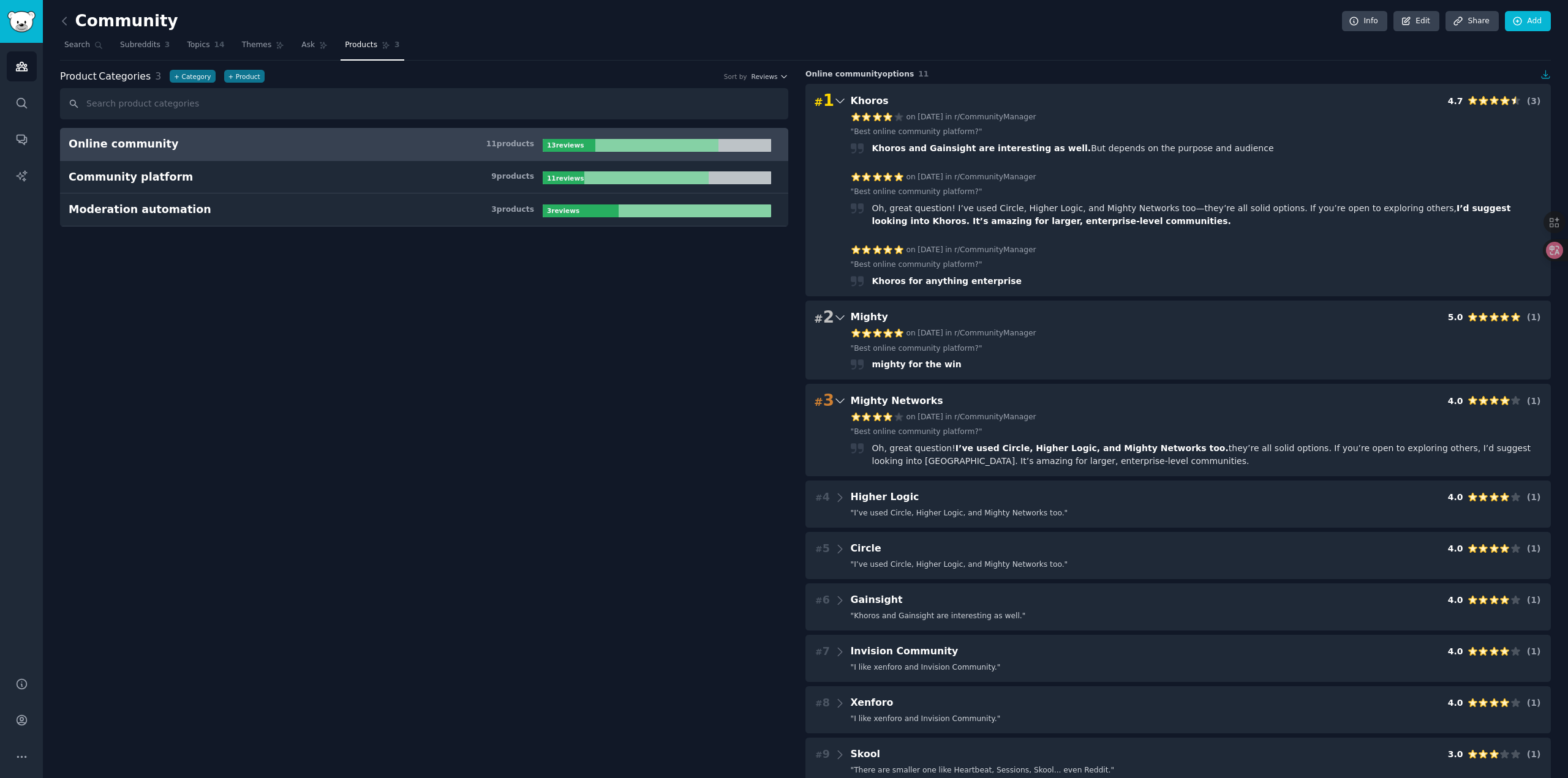
click at [1228, 413] on div "[DATE][DATE] in r/CommunityManager" at bounding box center [1196, 417] width 692 height 11
click at [1505, 398] on icon at bounding box center [1505, 400] width 11 height 11
click at [836, 398] on icon at bounding box center [839, 400] width 13 height 17
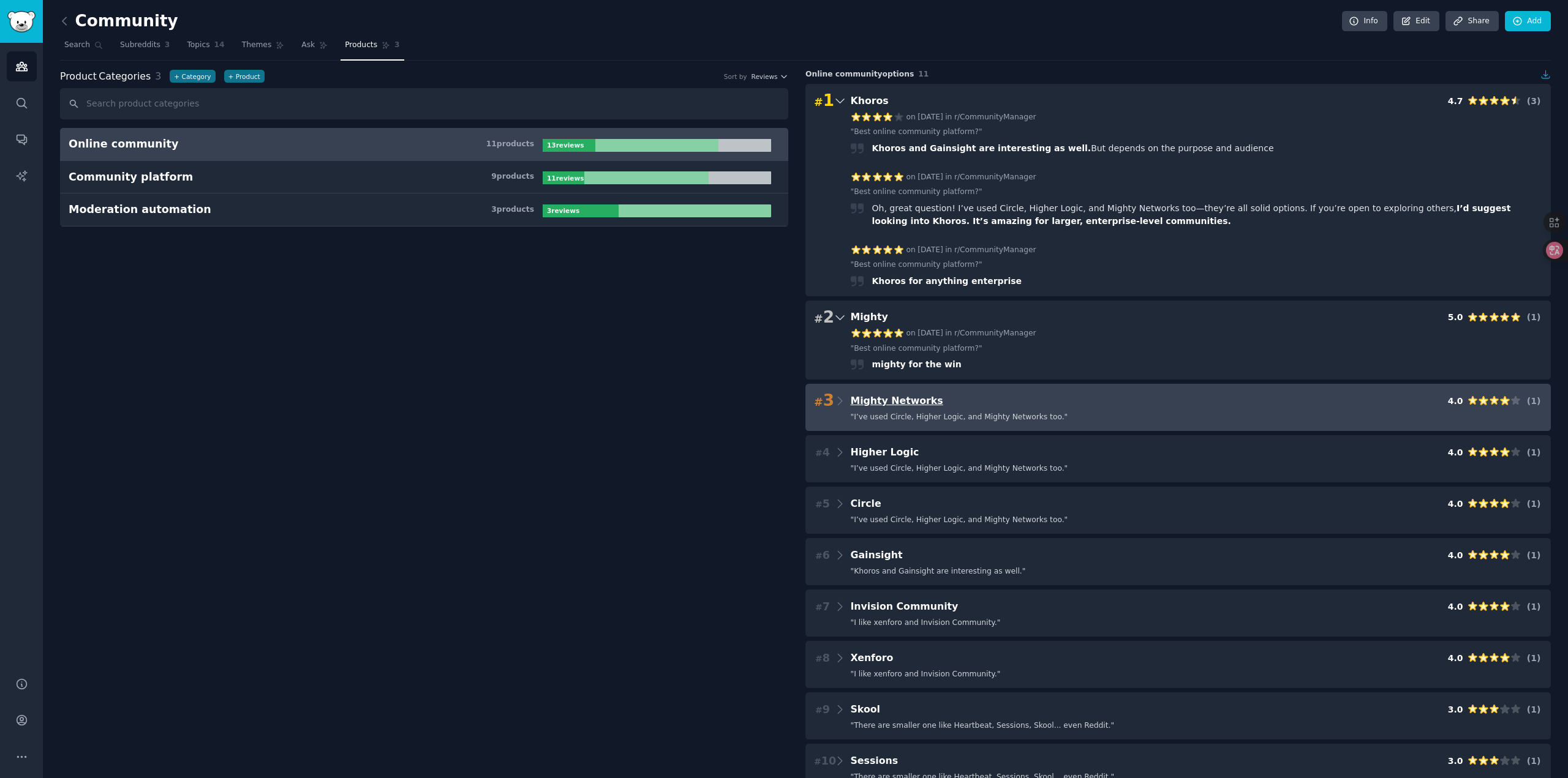
click at [861, 399] on span "Mighty Networks" at bounding box center [897, 400] width 92 height 11
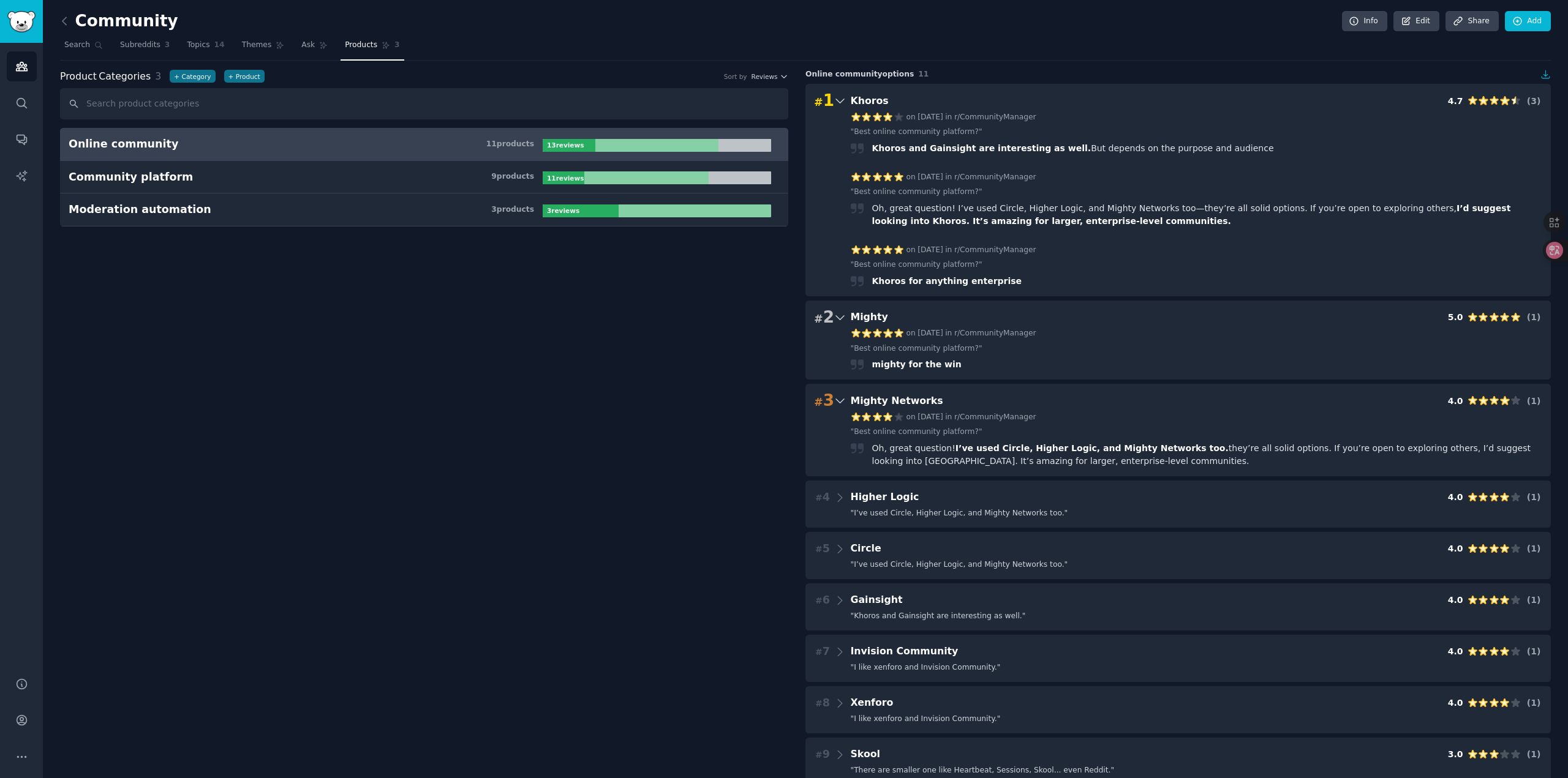
click at [1184, 442] on div "Oh, great question! I’ve used Circle, Higher Logic, and Mighty Networks too. th…" at bounding box center [1207, 455] width 671 height 26
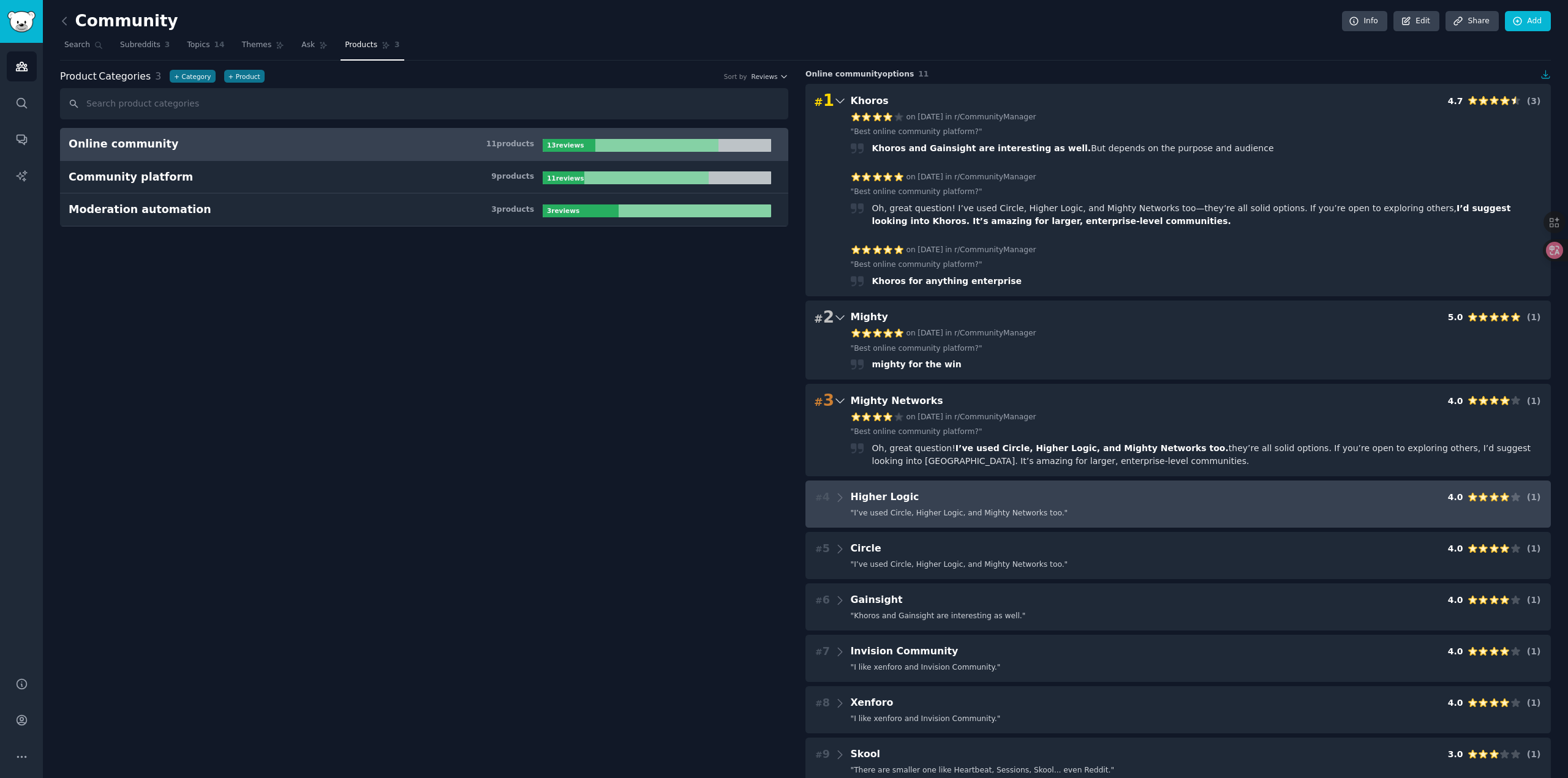
click at [914, 490] on div "# 4 Higher Logic 4.0 ( 1 )" at bounding box center [1178, 497] width 728 height 17
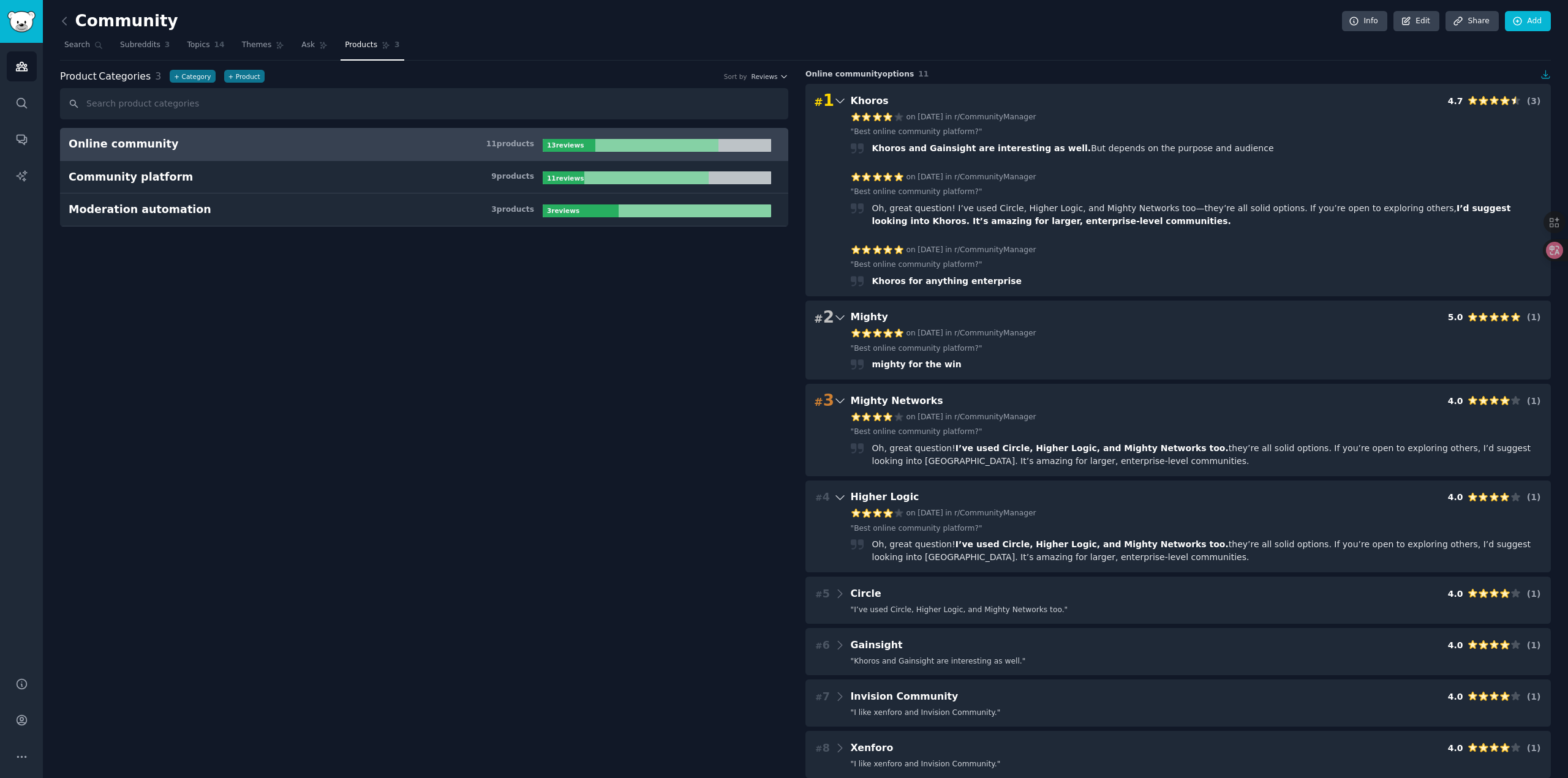
click at [883, 410] on Networks "# 3 Mighty Networks 4.0 ( 1 ) [DATE][DATE] in r/CommunityManager " Best online …" at bounding box center [1177, 429] width 745 height 92
click at [890, 528] on link "" Best online community platform? "" at bounding box center [916, 529] width 132 height 11
click at [941, 349] on link "" Best online community platform? "" at bounding box center [916, 349] width 132 height 11
